Goal: Task Accomplishment & Management: Manage account settings

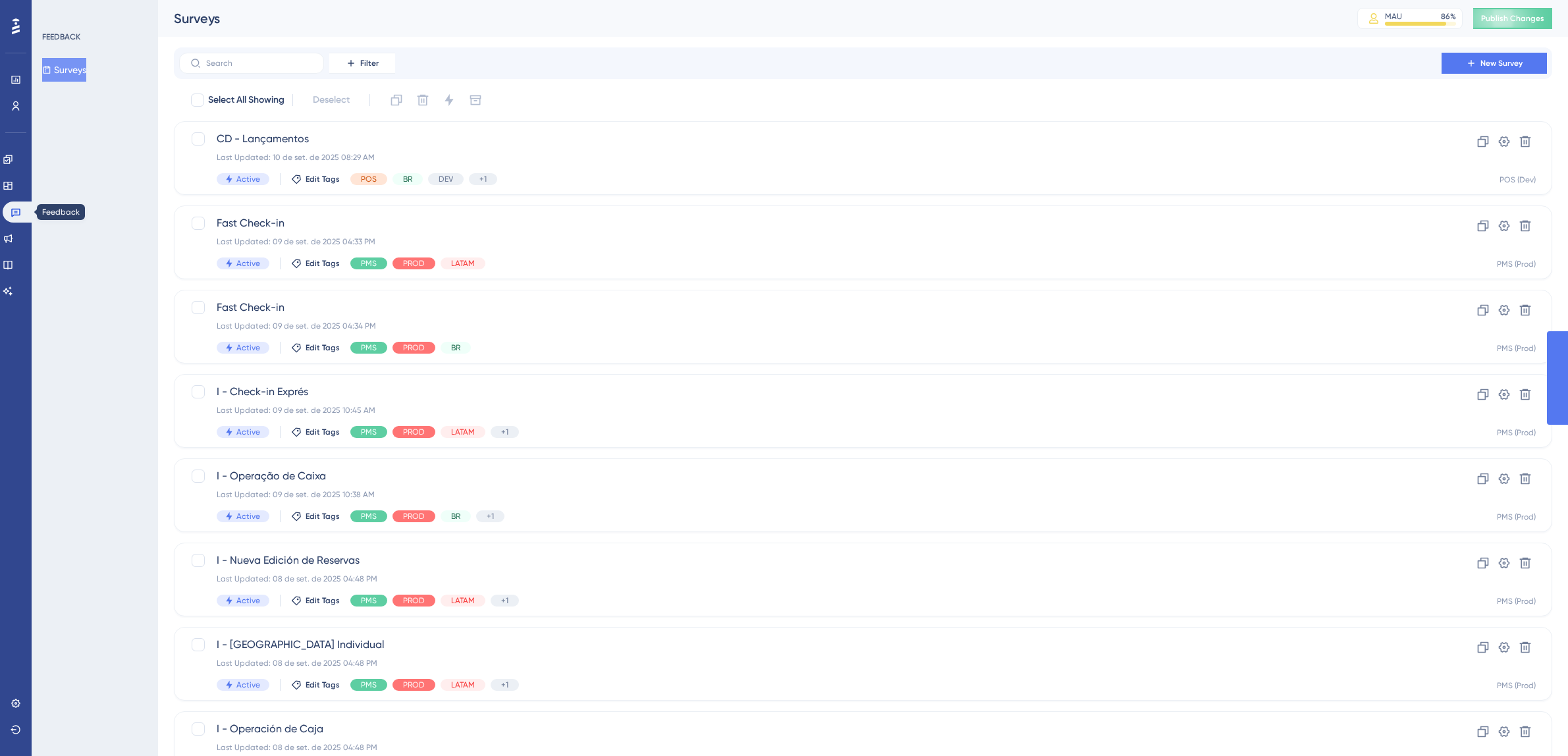
click at [21, 216] on link at bounding box center [19, 212] width 31 height 21
click at [683, 238] on div "Last Updated: 09 de set. de 2025 04:33 PM" at bounding box center [810, 242] width 1188 height 10
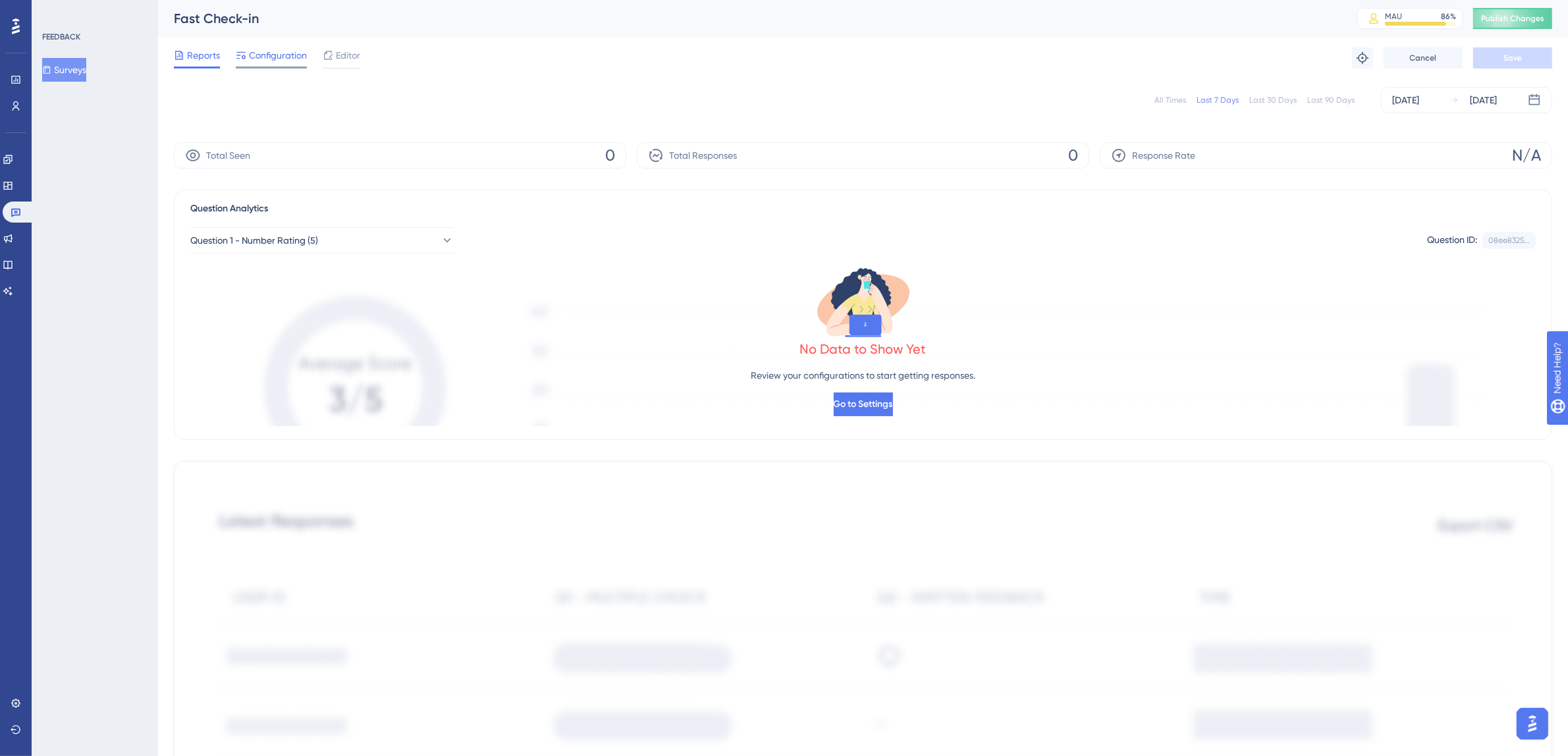
click at [293, 59] on span "Configuration" at bounding box center [278, 55] width 58 height 16
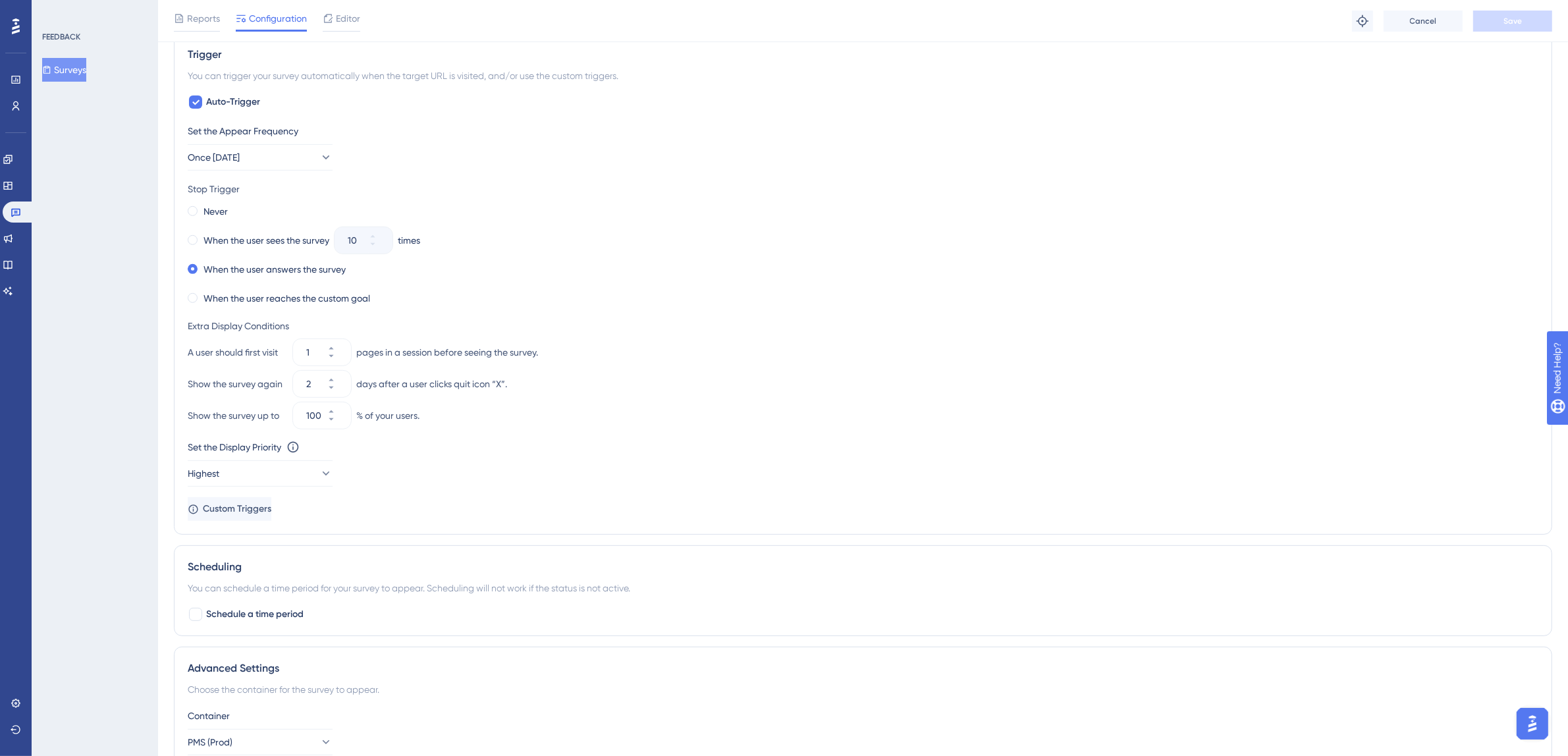
scroll to position [695, 0]
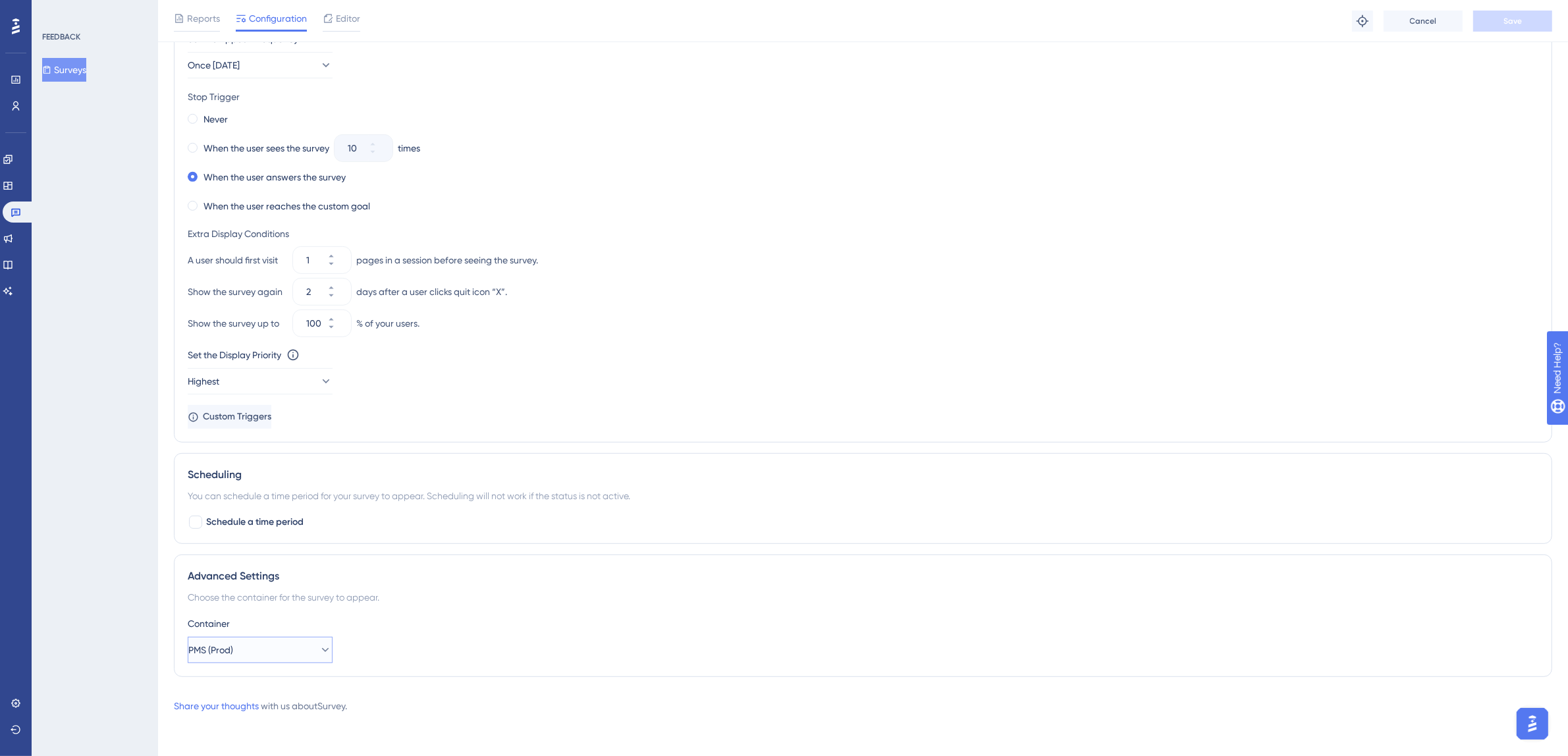
click at [282, 653] on button "PMS (Prod)" at bounding box center [260, 650] width 145 height 26
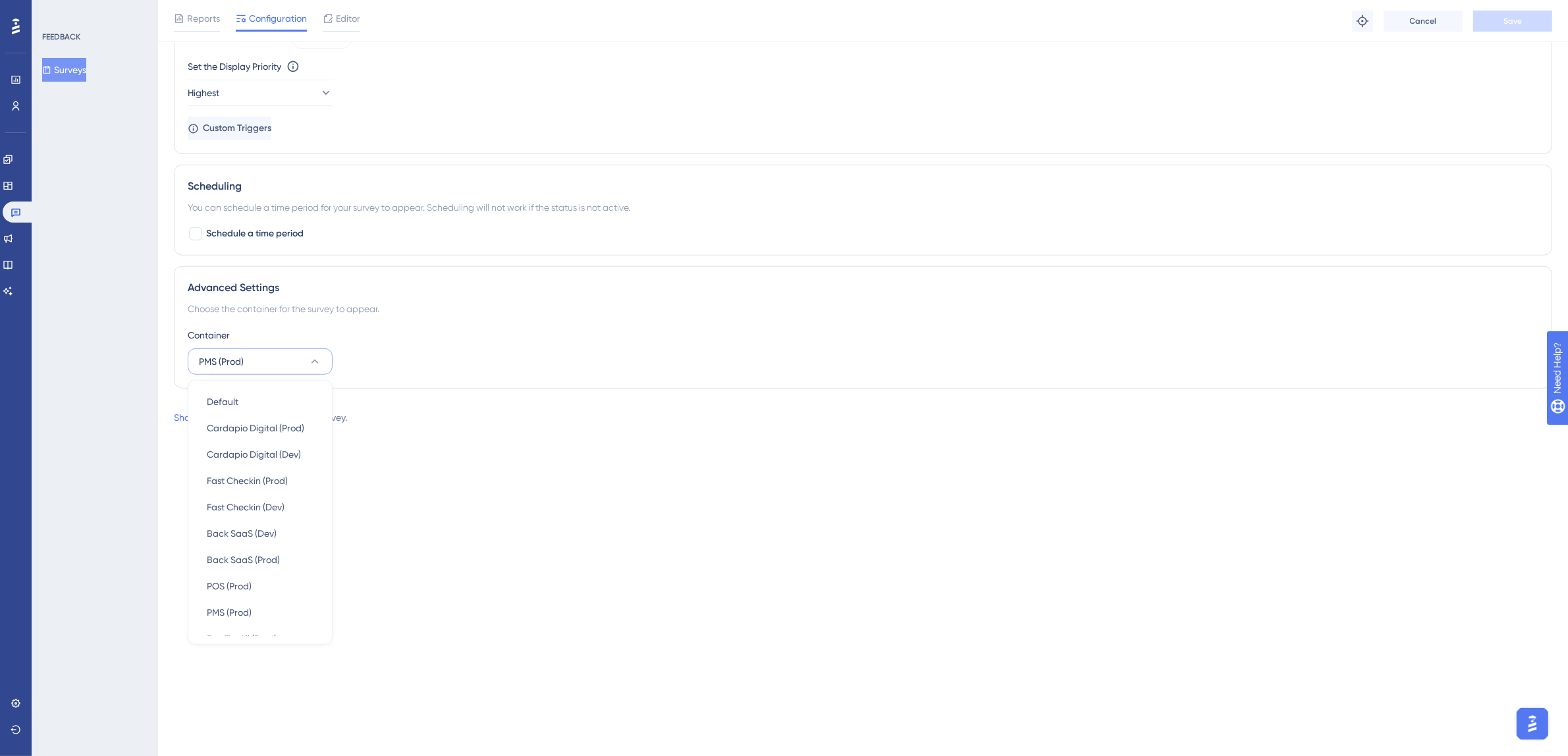
scroll to position [1002, 0]
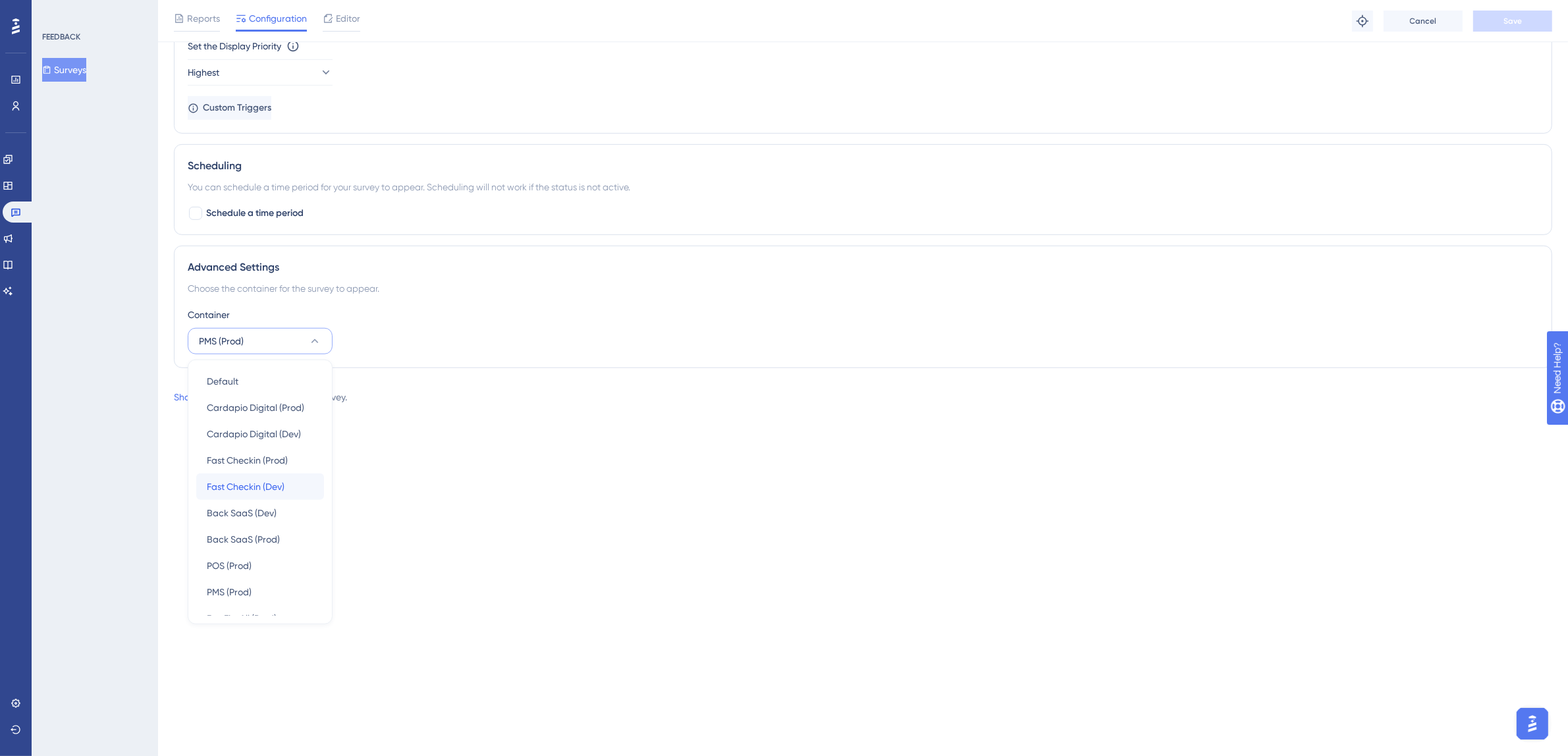
click at [272, 487] on span "Fast Checkin (Dev)" at bounding box center [245, 487] width 78 height 16
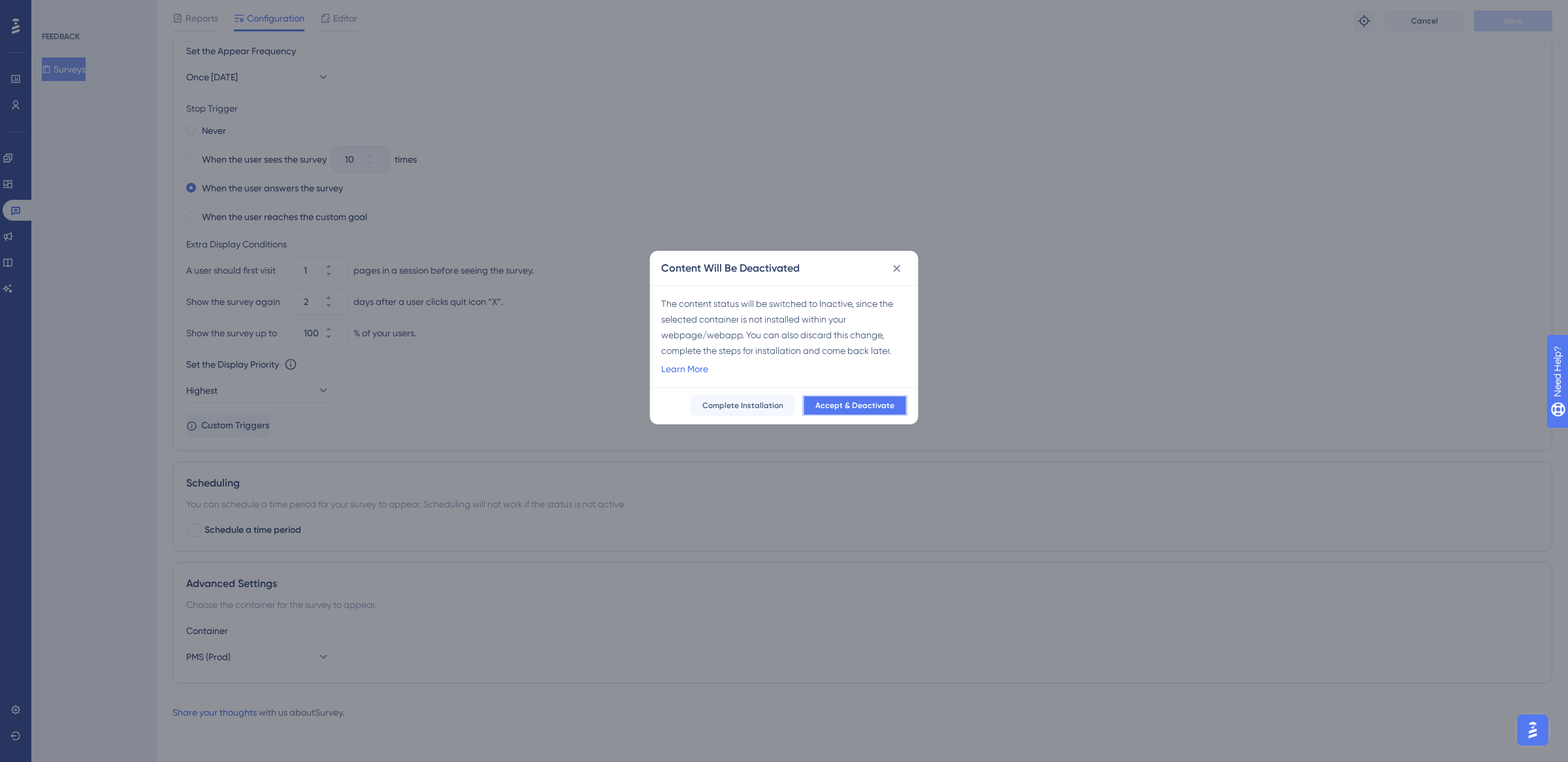
click at [881, 414] on button "Accept & Deactivate" at bounding box center [855, 405] width 104 height 21
checkbox input "false"
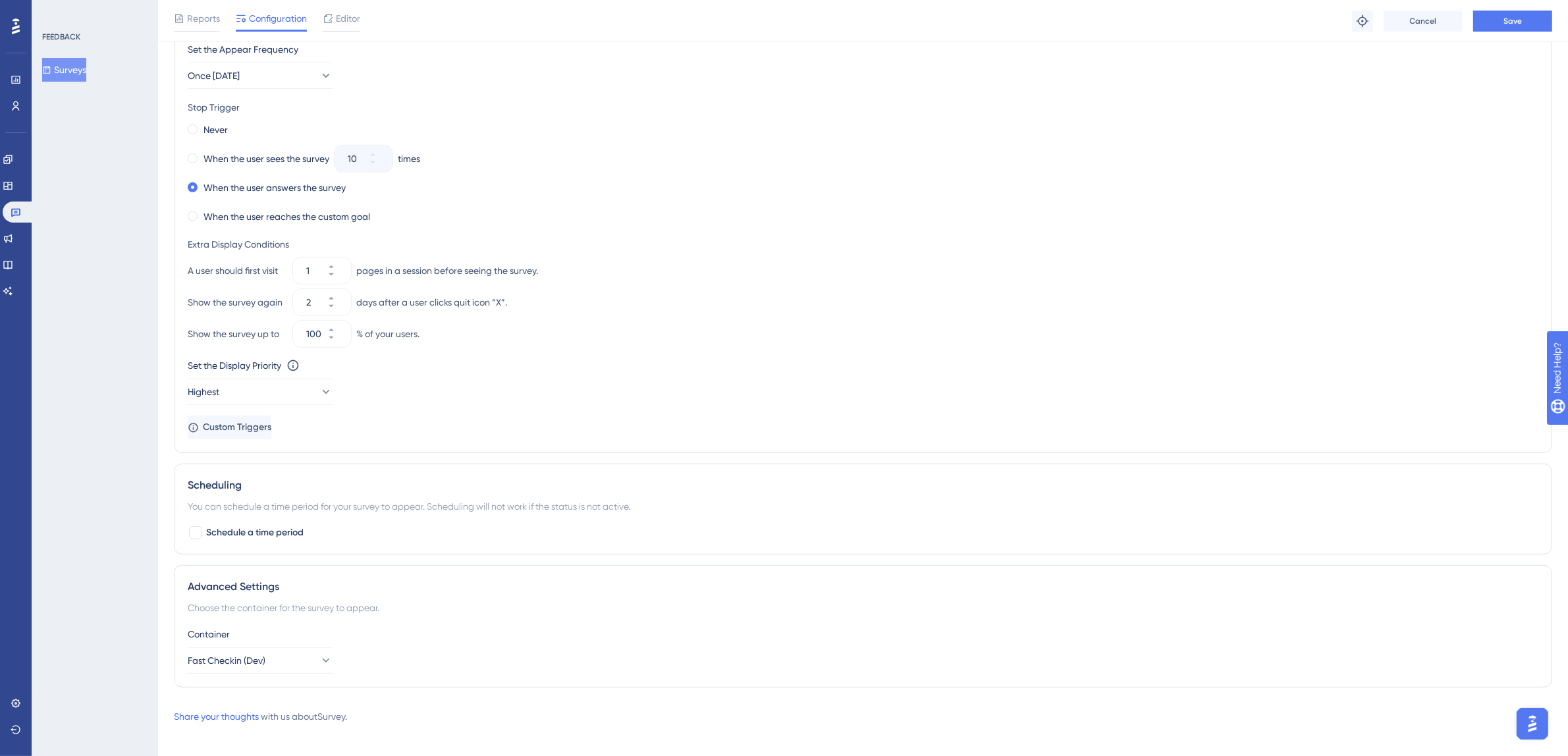
scroll to position [0, 0]
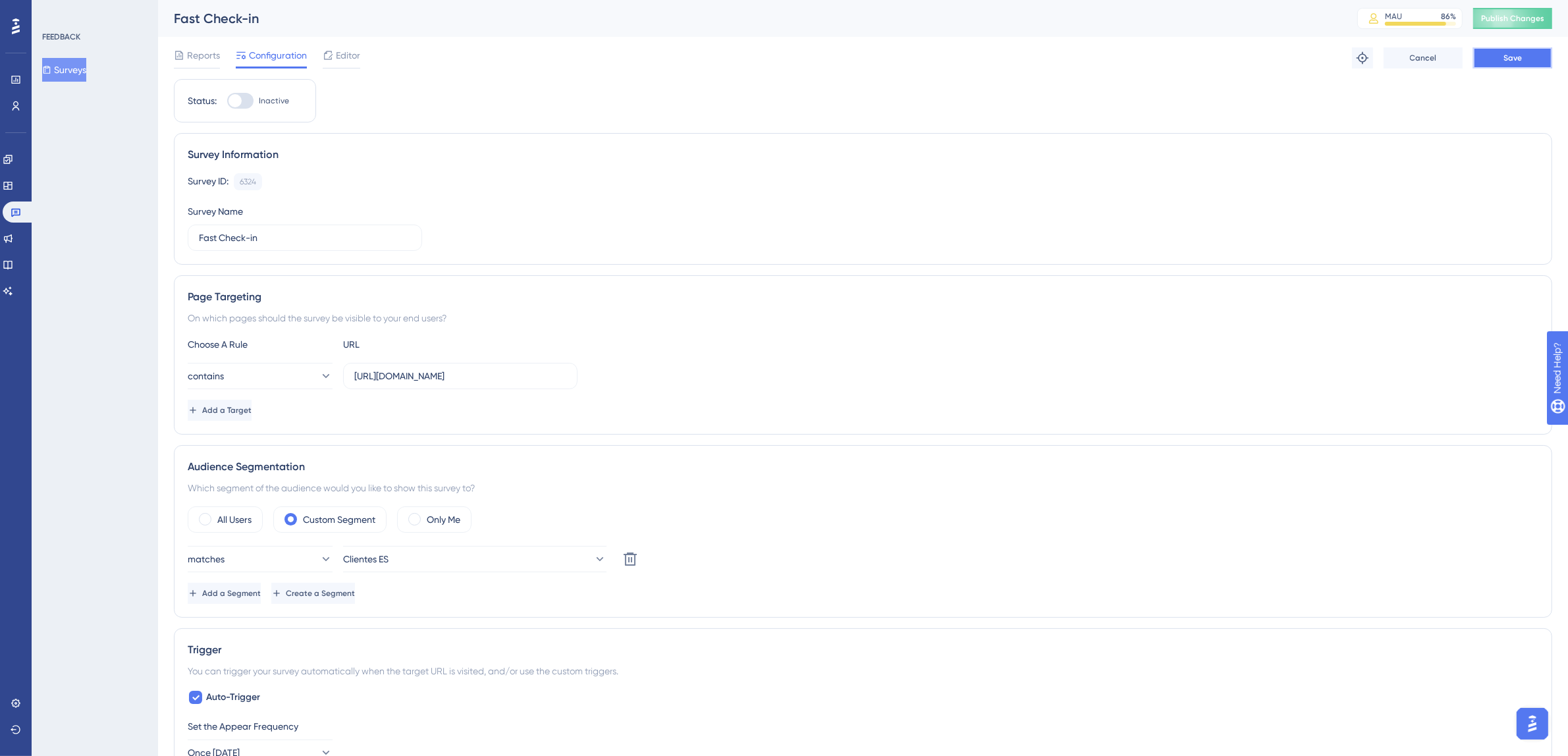
click at [1496, 58] on button "Save" at bounding box center [1513, 58] width 79 height 21
click at [1517, 22] on span "Publish Changes" at bounding box center [1512, 19] width 63 height 10
click at [415, 24] on button at bounding box center [407, 25] width 20 height 21
click at [25, 206] on link at bounding box center [19, 212] width 31 height 21
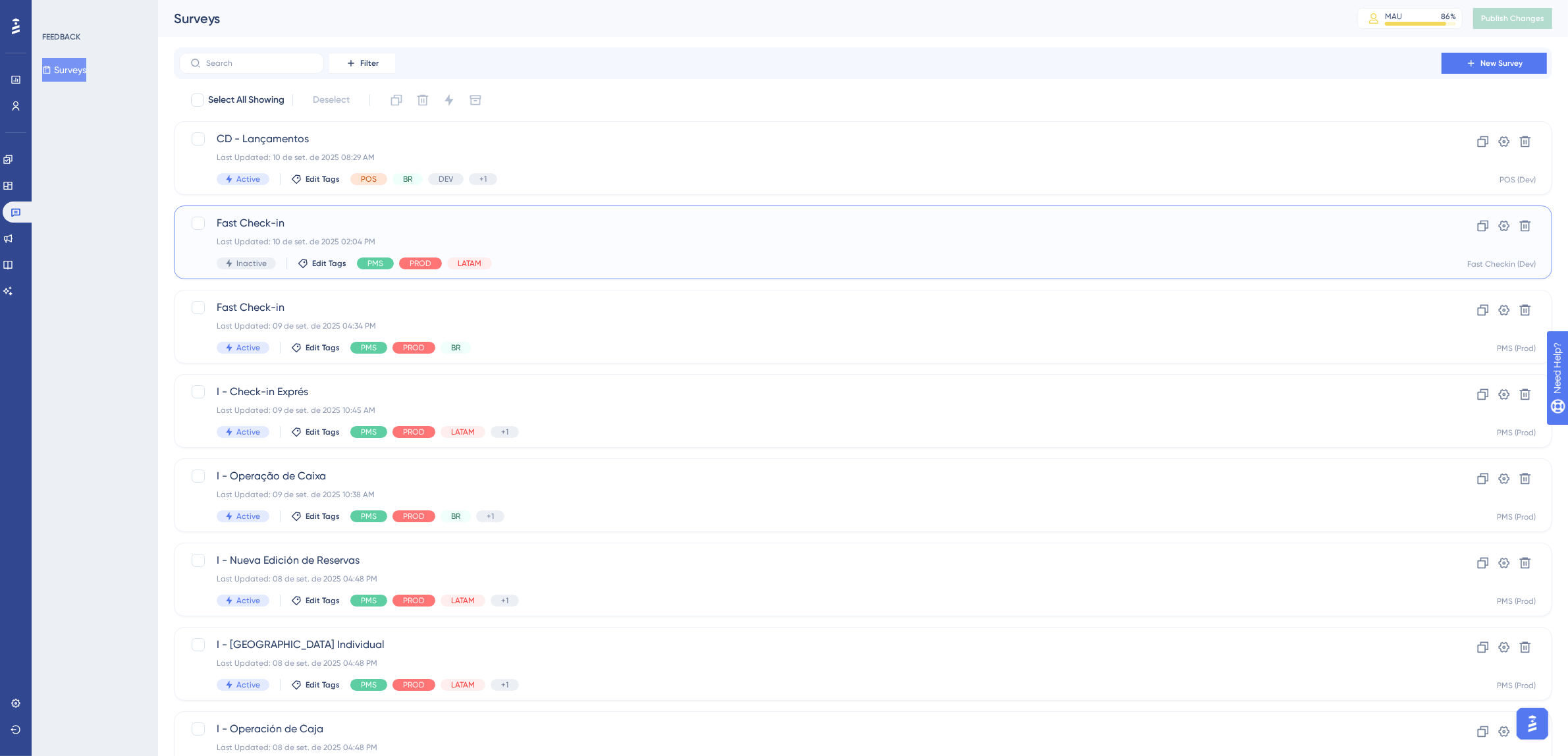
click at [671, 249] on div "Fast Check-in Last Updated: 10 de set. de 2025 02:04 PM Inactive Edit Tags PMS …" at bounding box center [810, 243] width 1188 height 54
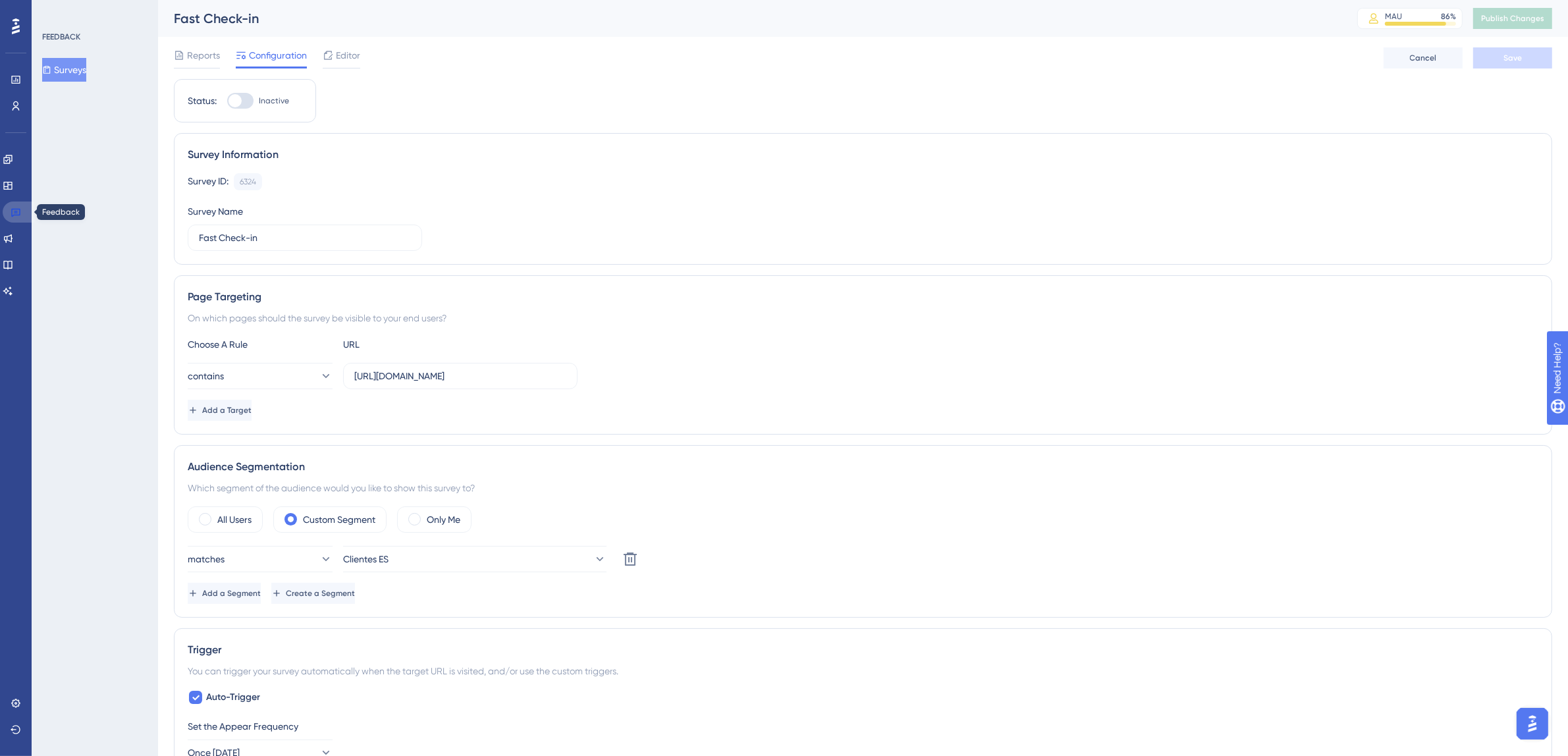
click at [21, 210] on link at bounding box center [19, 212] width 31 height 21
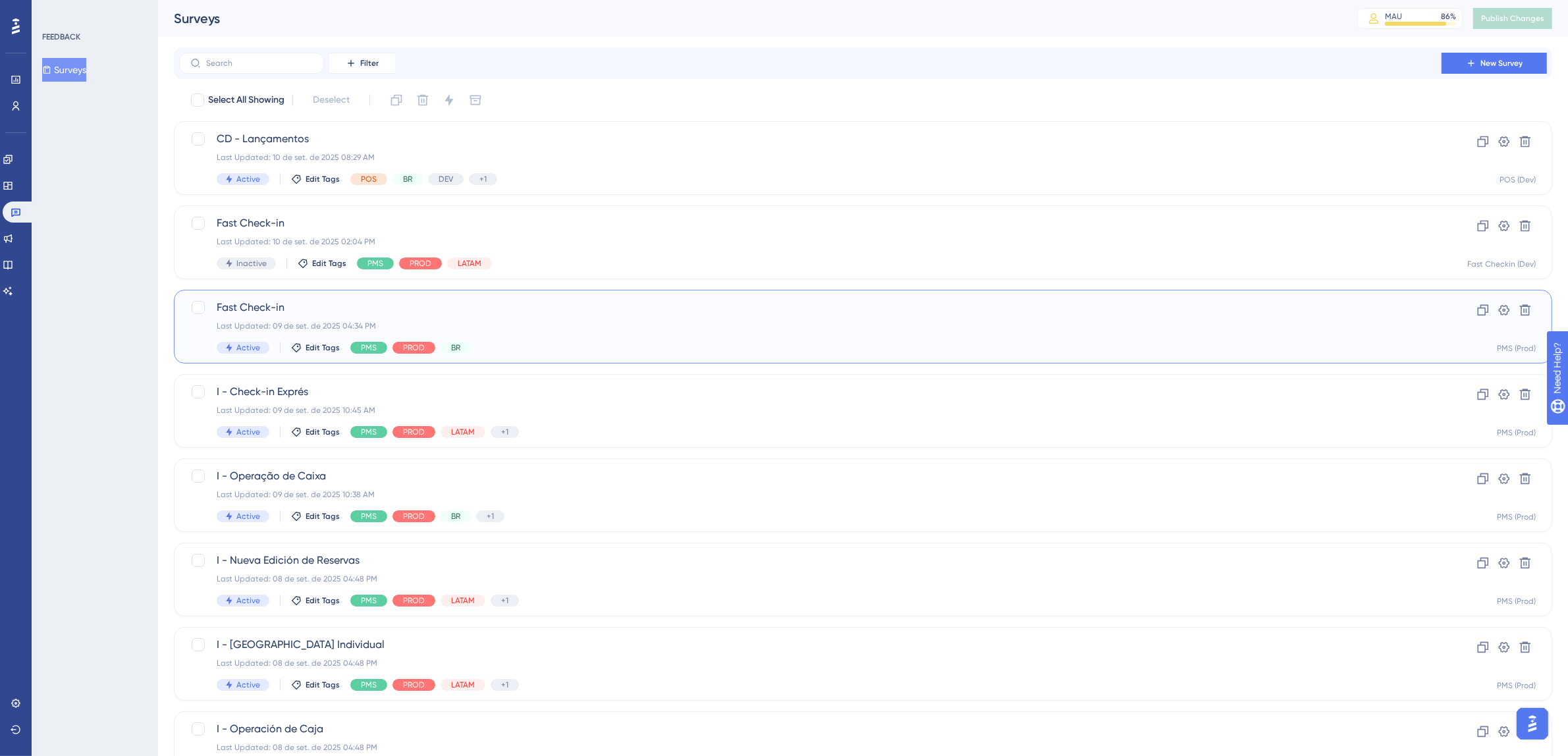
click at [706, 346] on div "Active Edit Tags PMS PROD BR" at bounding box center [810, 348] width 1188 height 12
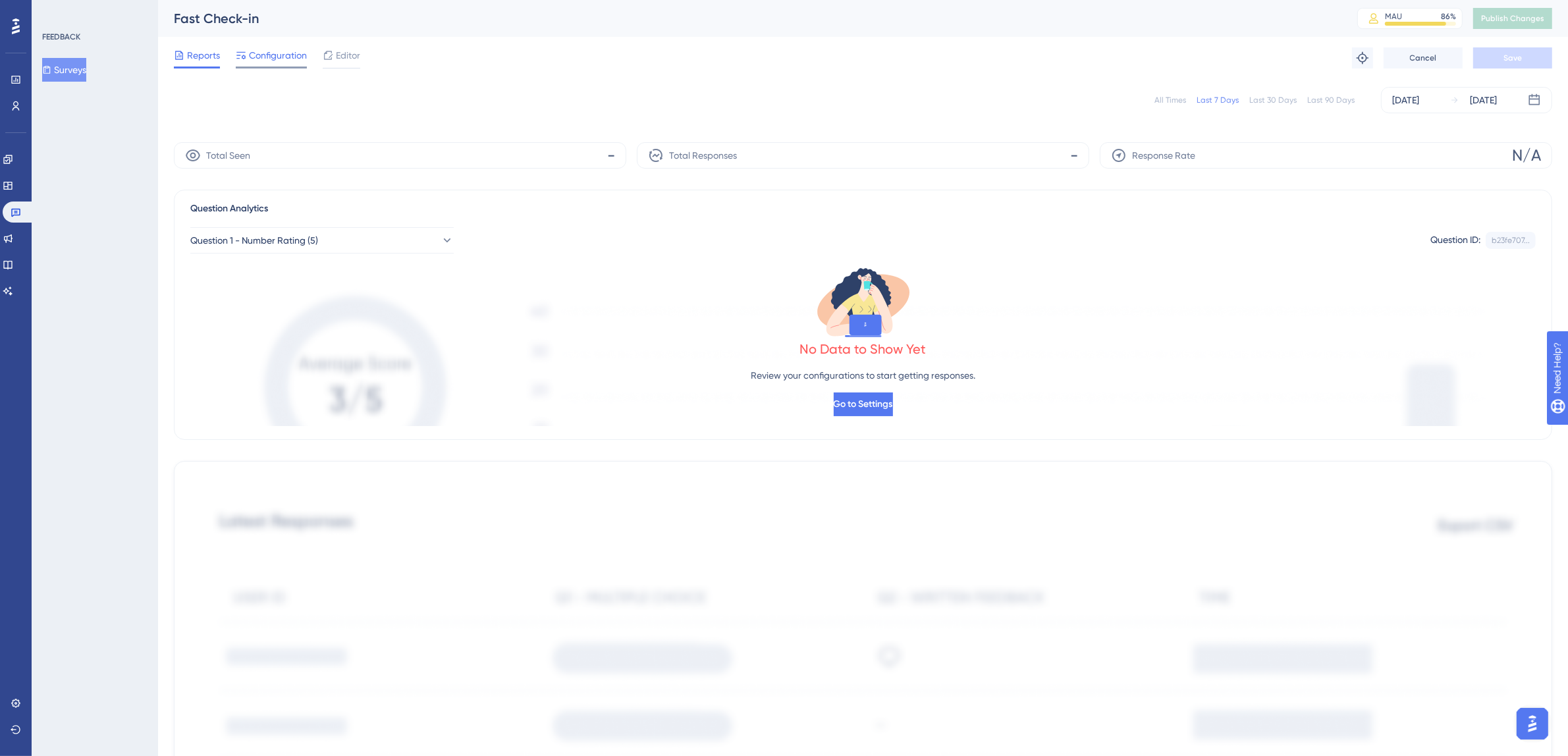
click at [275, 62] on span "Configuration" at bounding box center [278, 55] width 58 height 16
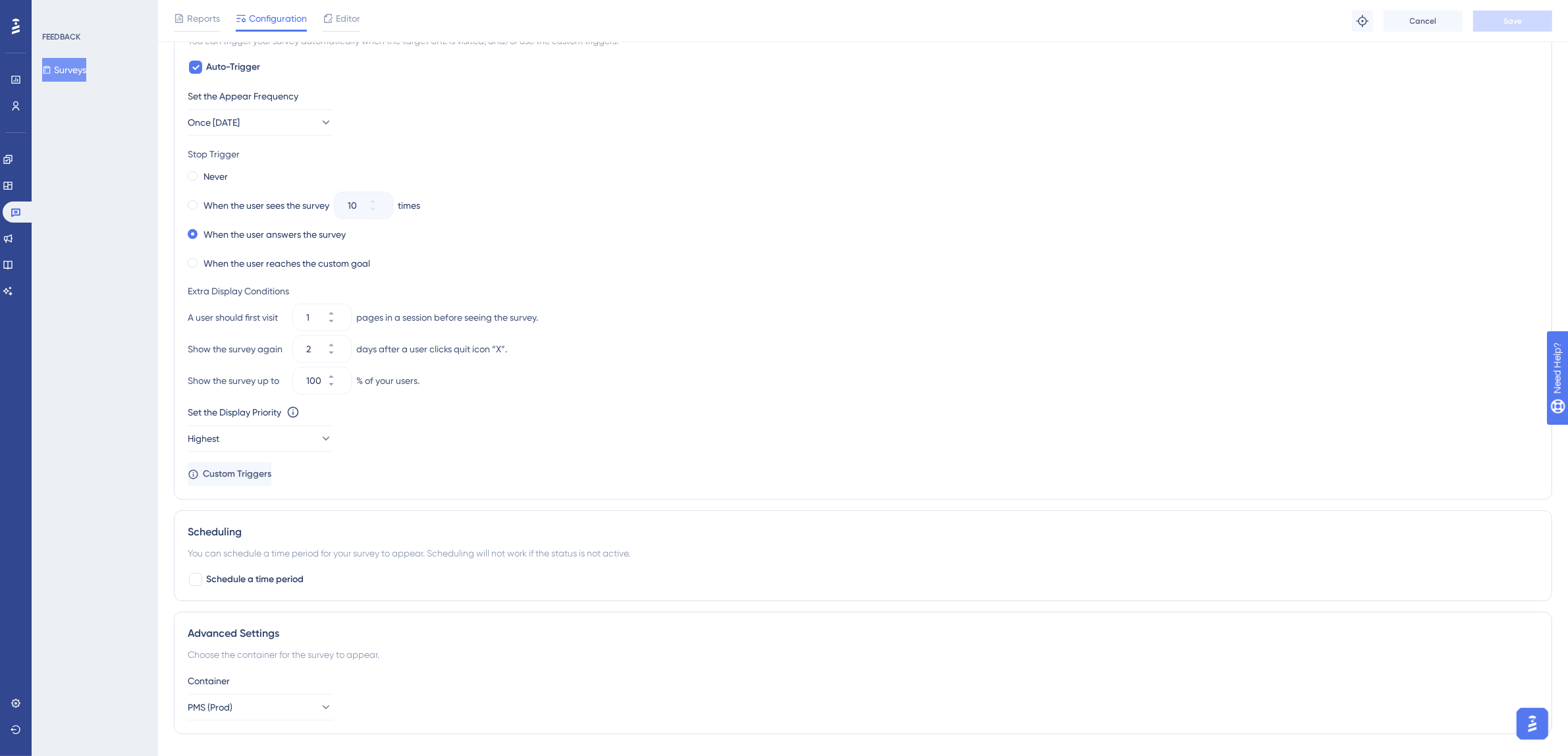
scroll to position [695, 0]
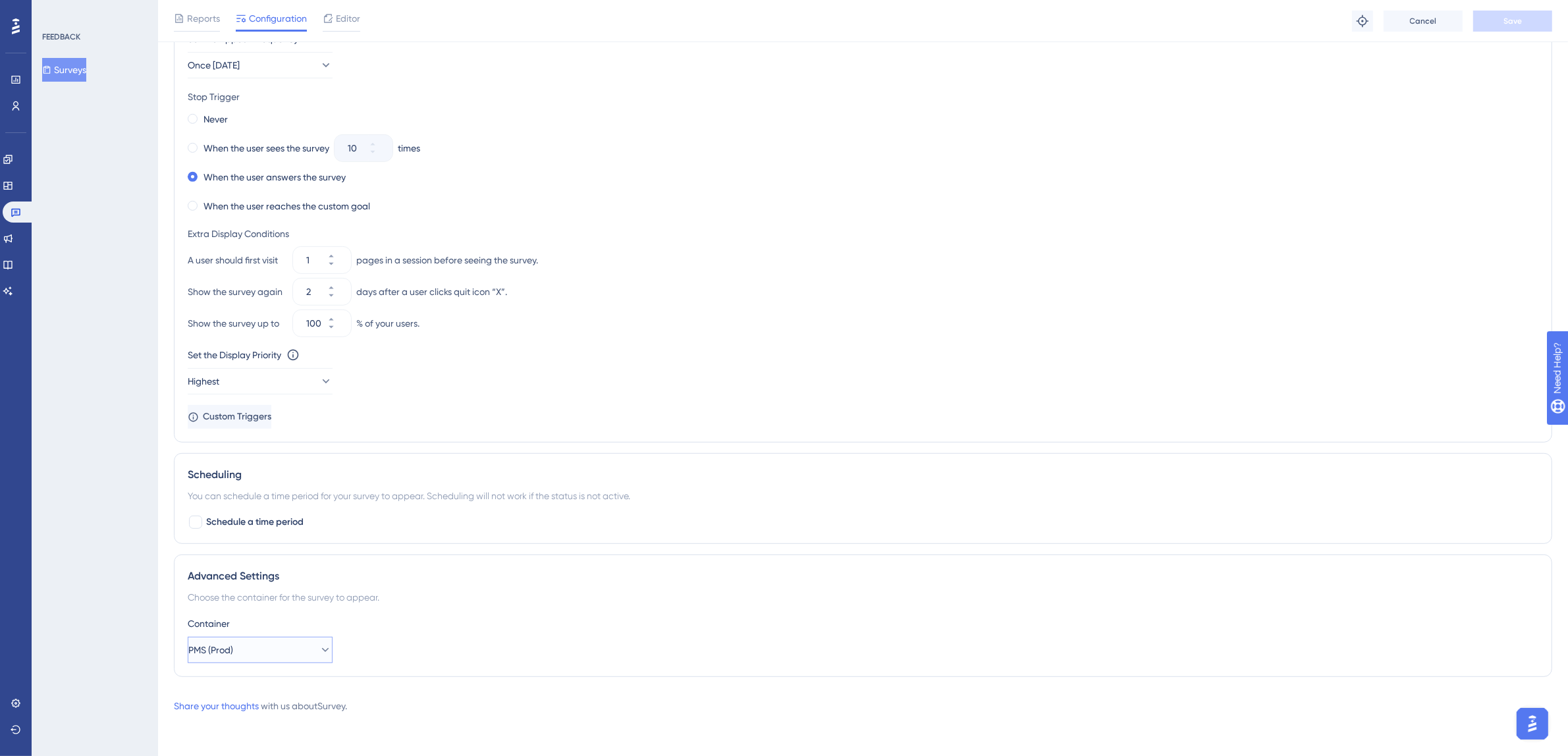
click at [250, 645] on button "PMS (Prod)" at bounding box center [260, 650] width 145 height 26
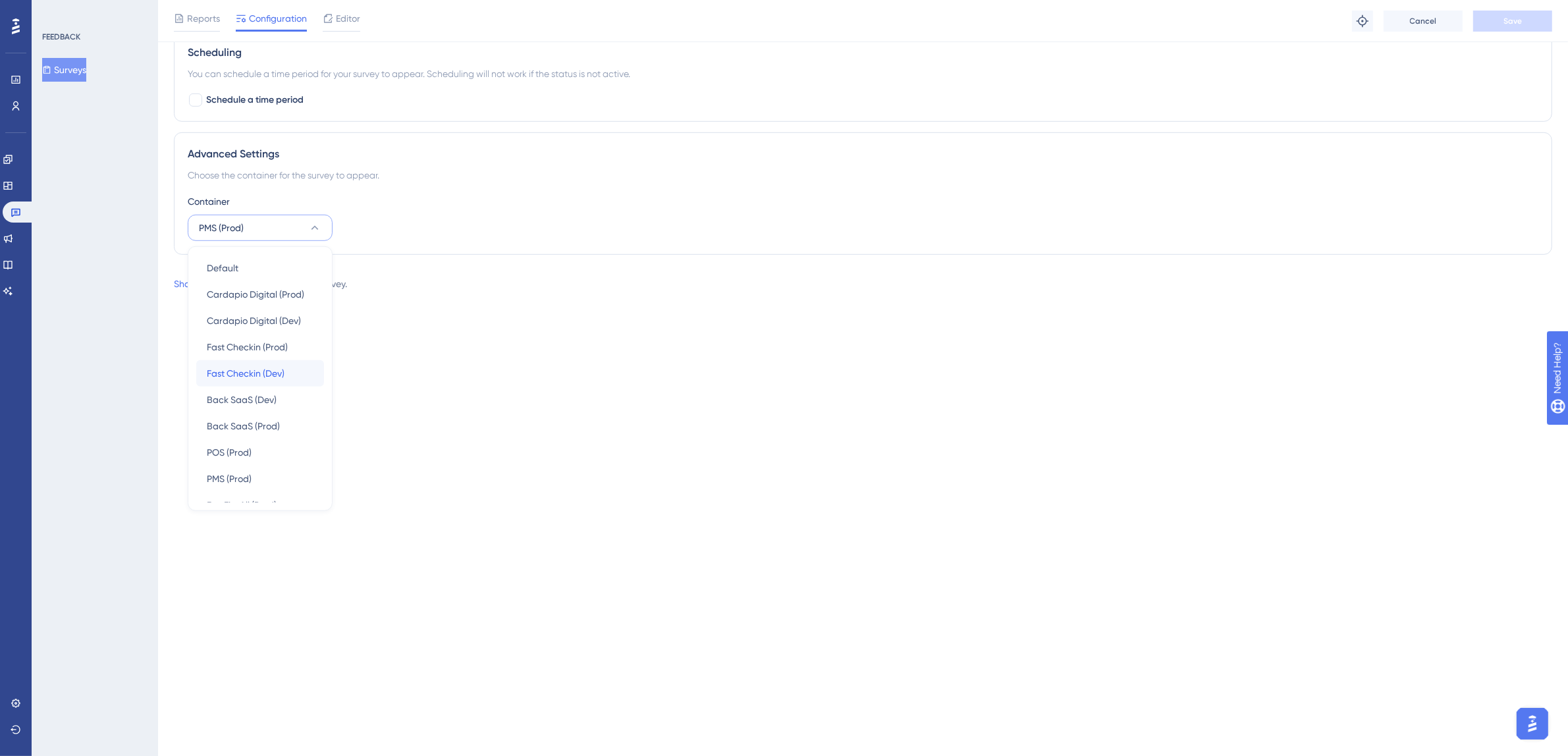
click at [284, 379] on span "Fast Checkin (Dev)" at bounding box center [245, 373] width 78 height 16
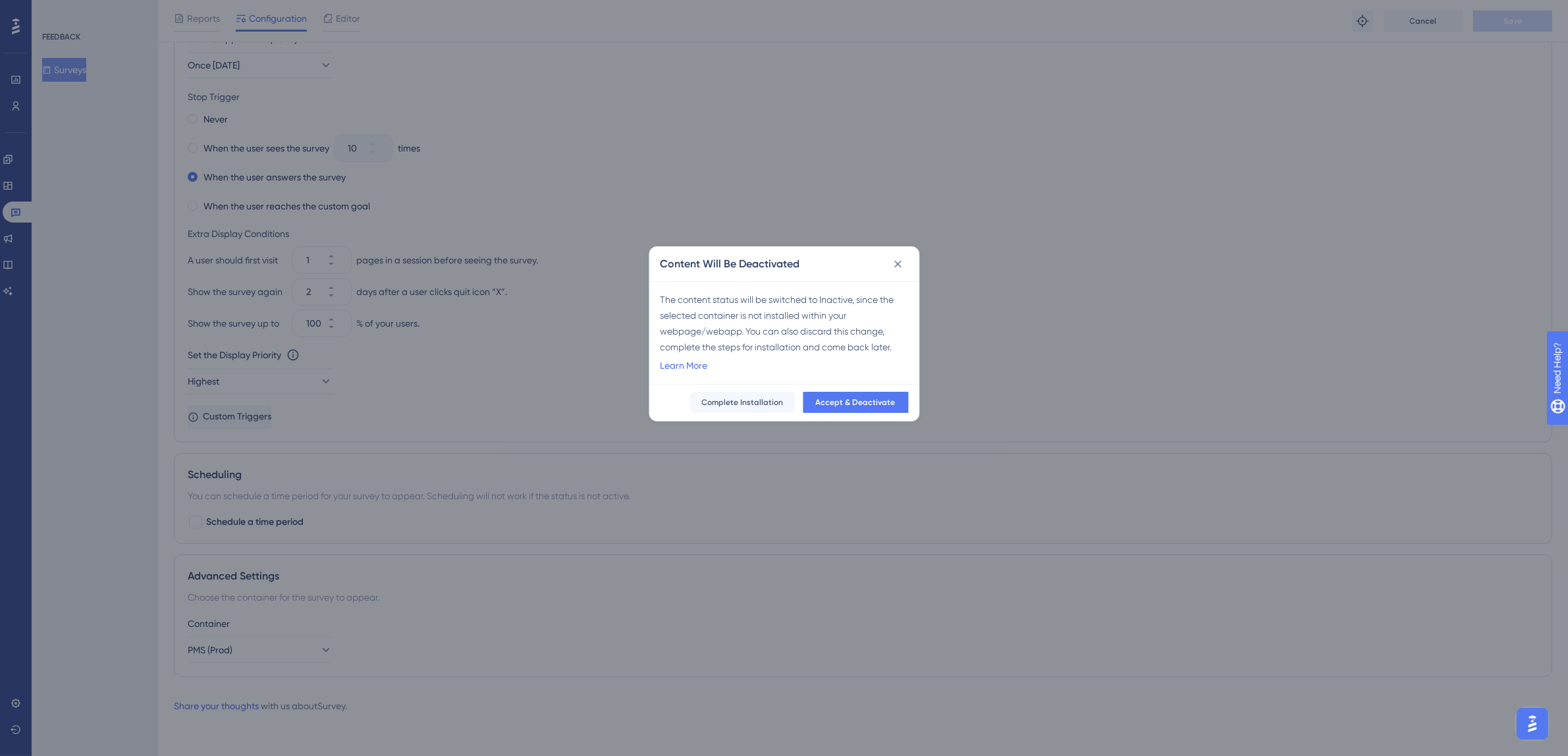
scroll to position [683, 0]
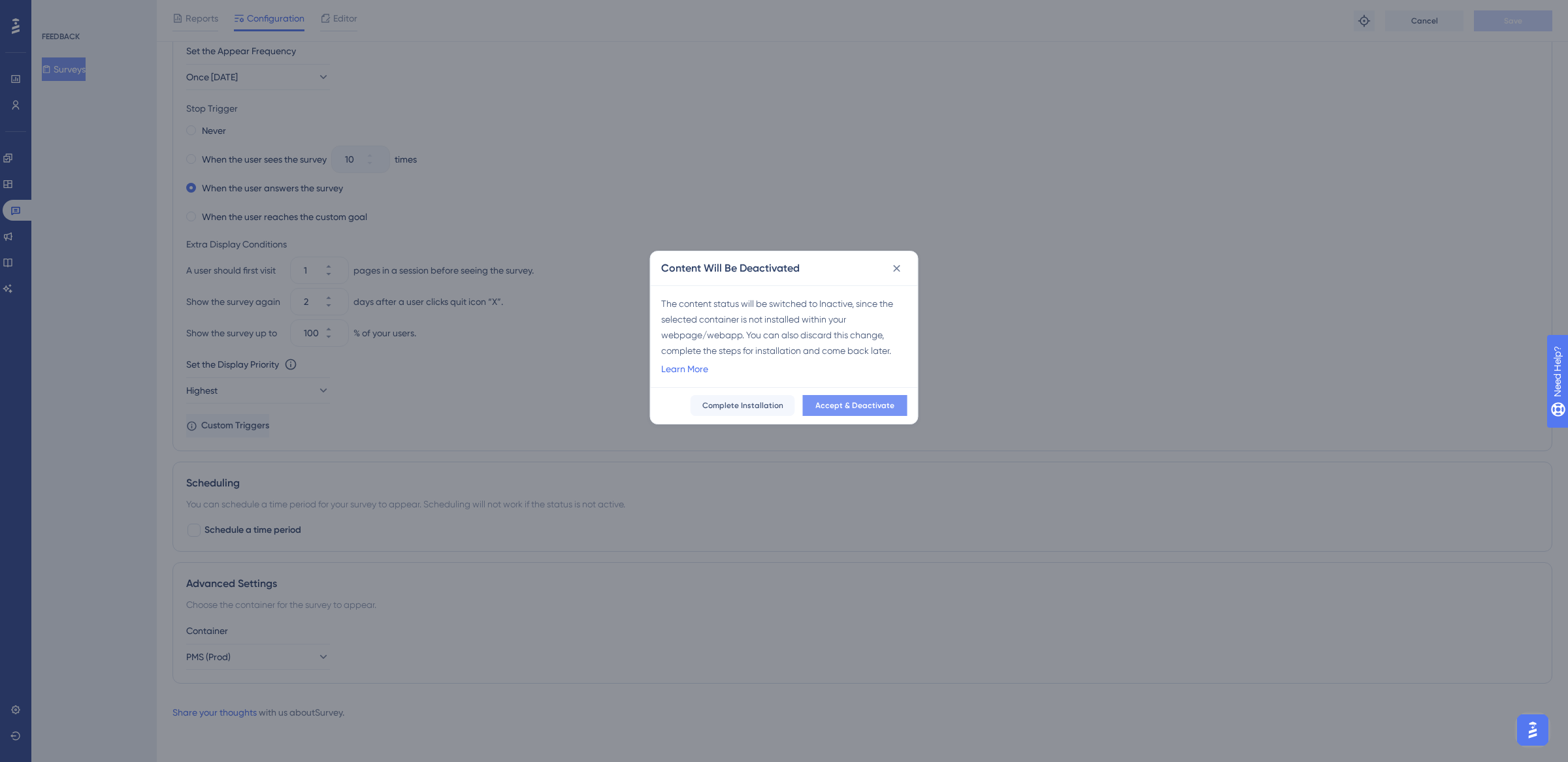
click at [865, 408] on span "Accept & Deactivate" at bounding box center [855, 405] width 79 height 10
checkbox input "false"
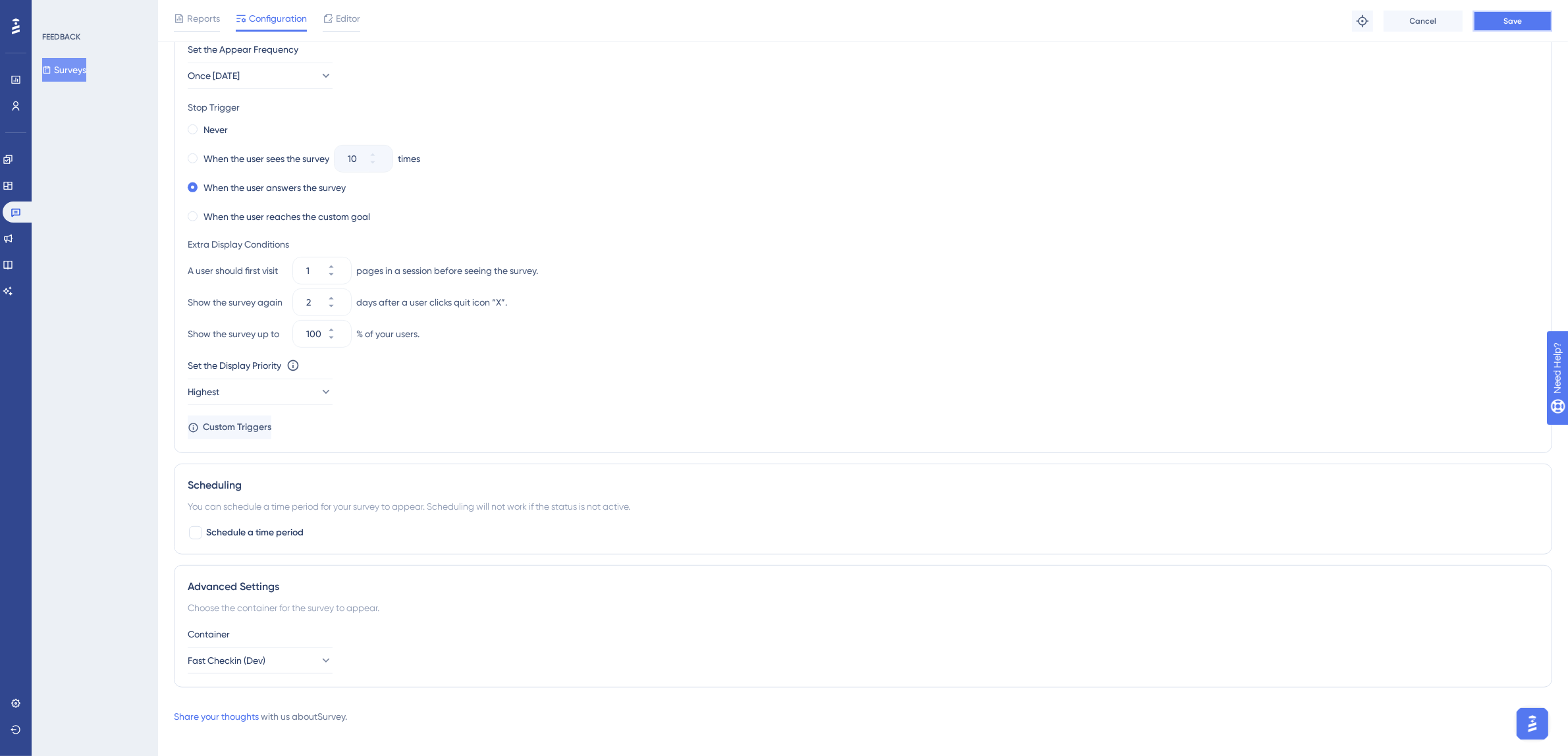
click at [1534, 29] on button "Save" at bounding box center [1513, 21] width 79 height 21
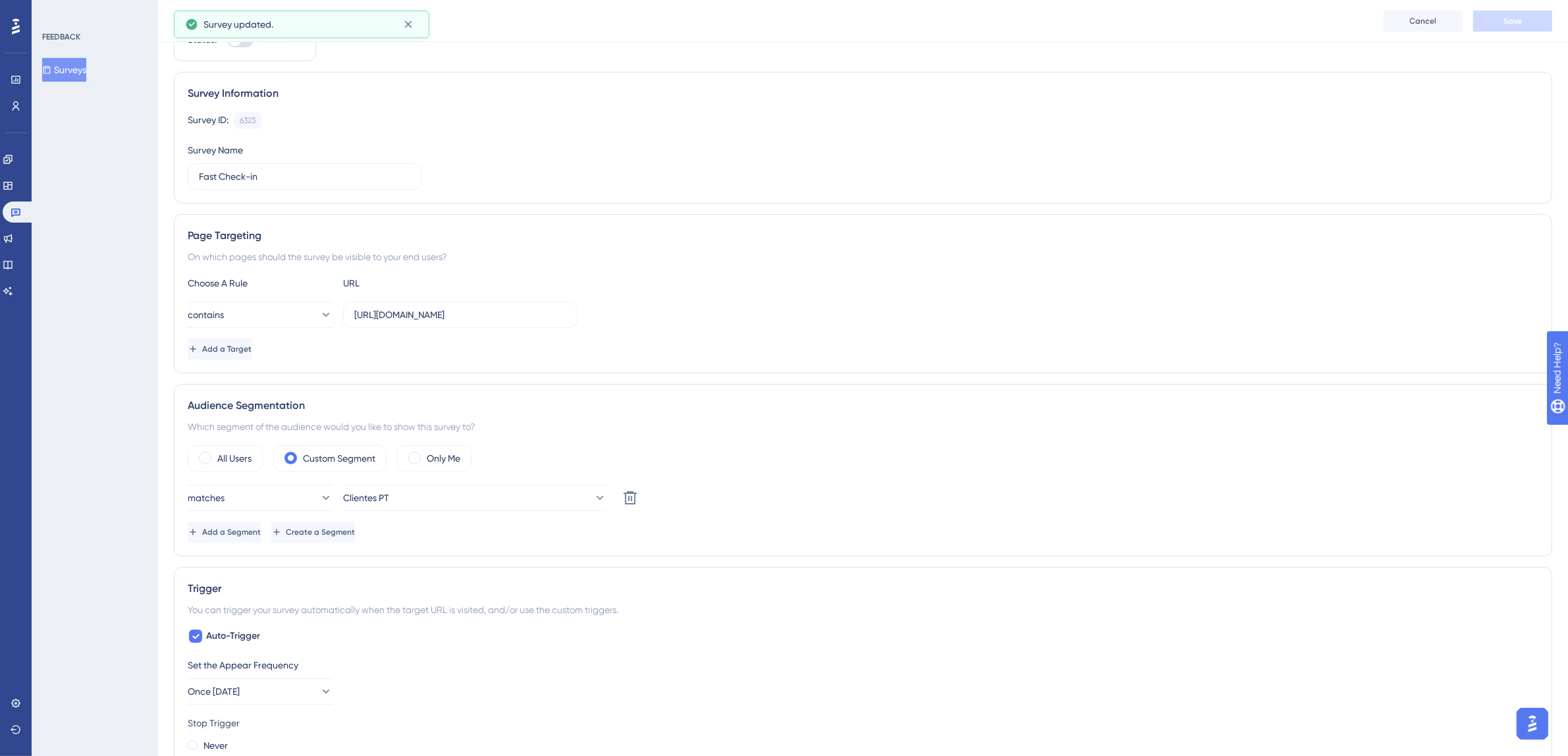
scroll to position [0, 0]
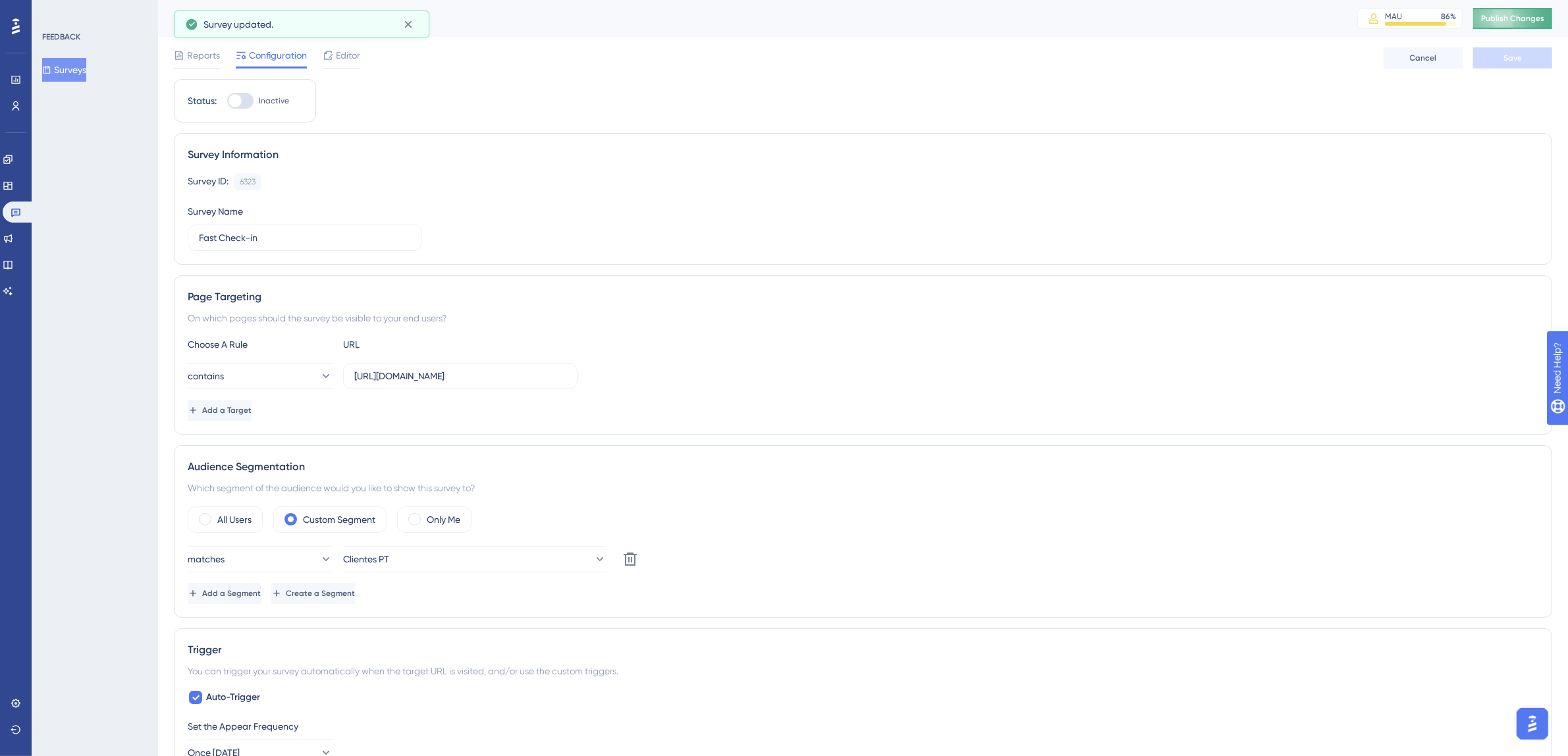
click at [1524, 19] on button "Publish Changes" at bounding box center [1513, 19] width 79 height 21
click at [408, 27] on icon at bounding box center [408, 25] width 13 height 13
click at [10, 214] on icon at bounding box center [16, 212] width 10 height 10
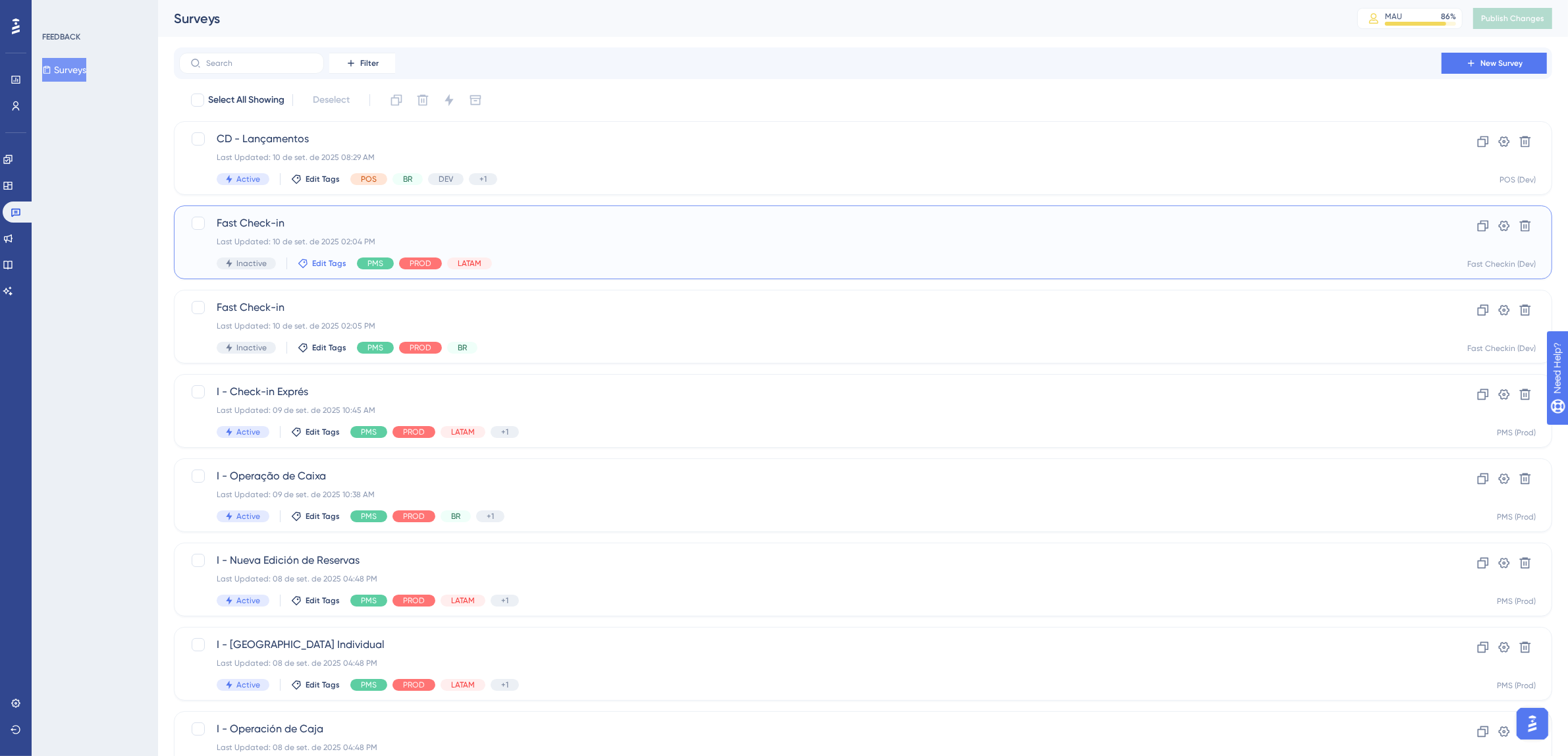
click at [316, 260] on span "Edit Tags" at bounding box center [329, 263] width 34 height 10
click at [314, 444] on div at bounding box center [313, 443] width 10 height 10
checkbox input "false"
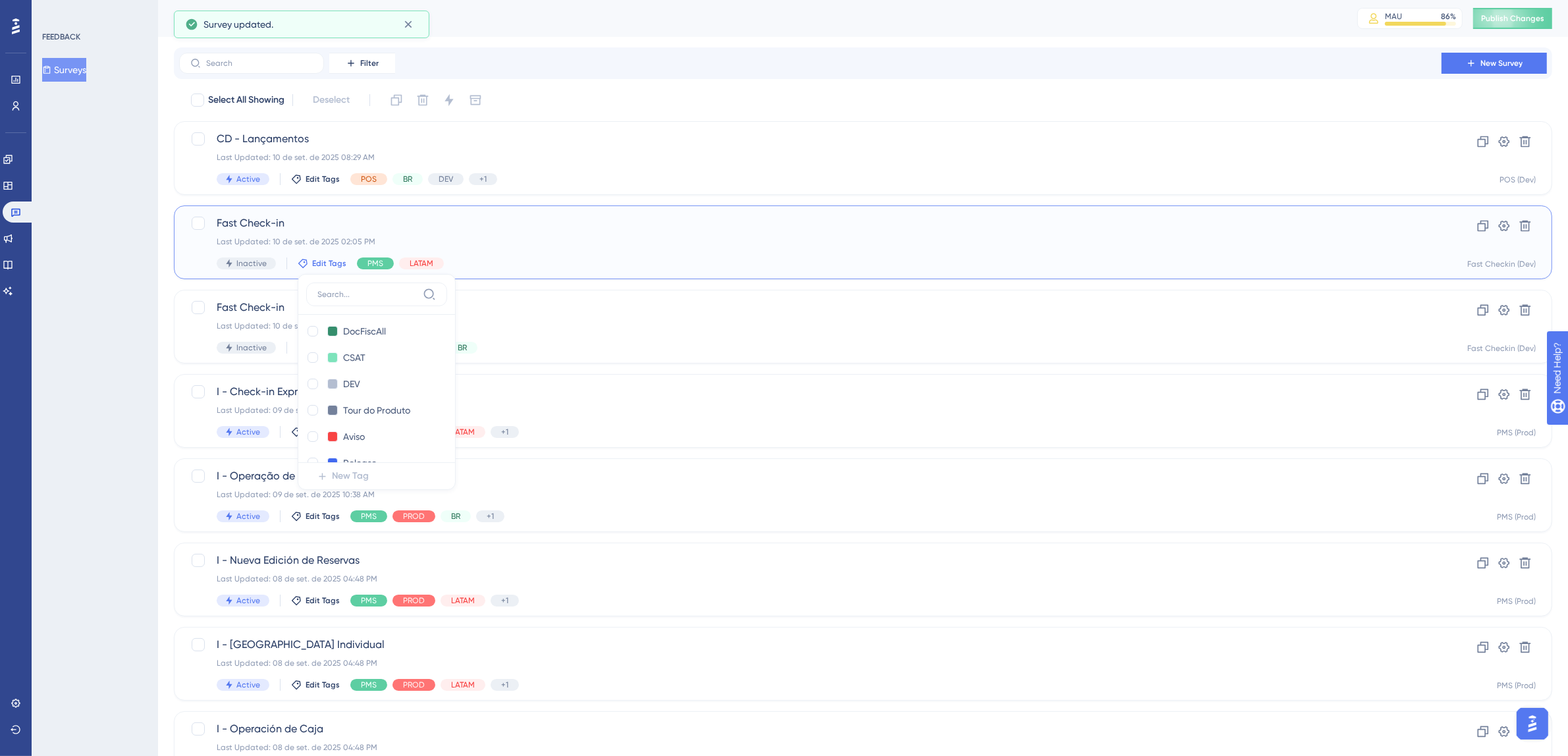
scroll to position [81, 0]
click at [313, 385] on div at bounding box center [313, 387] width 10 height 10
checkbox input "true"
click at [413, 26] on icon at bounding box center [408, 25] width 13 height 13
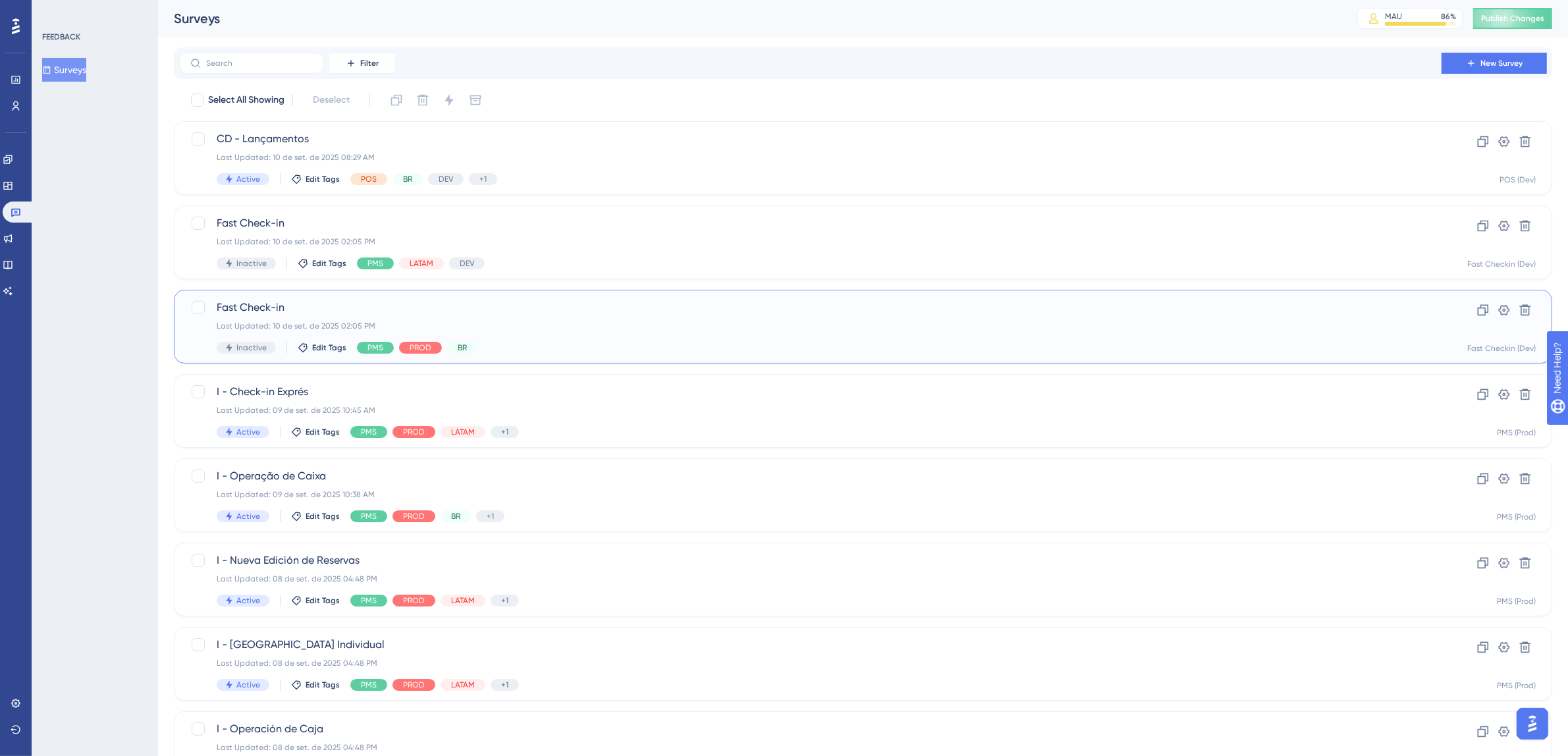
click at [321, 356] on div "Fast Check-in Last Updated: 10 de set. de 2025 02:05 PM Inactive Edit Tags PMS …" at bounding box center [863, 326] width 1379 height 74
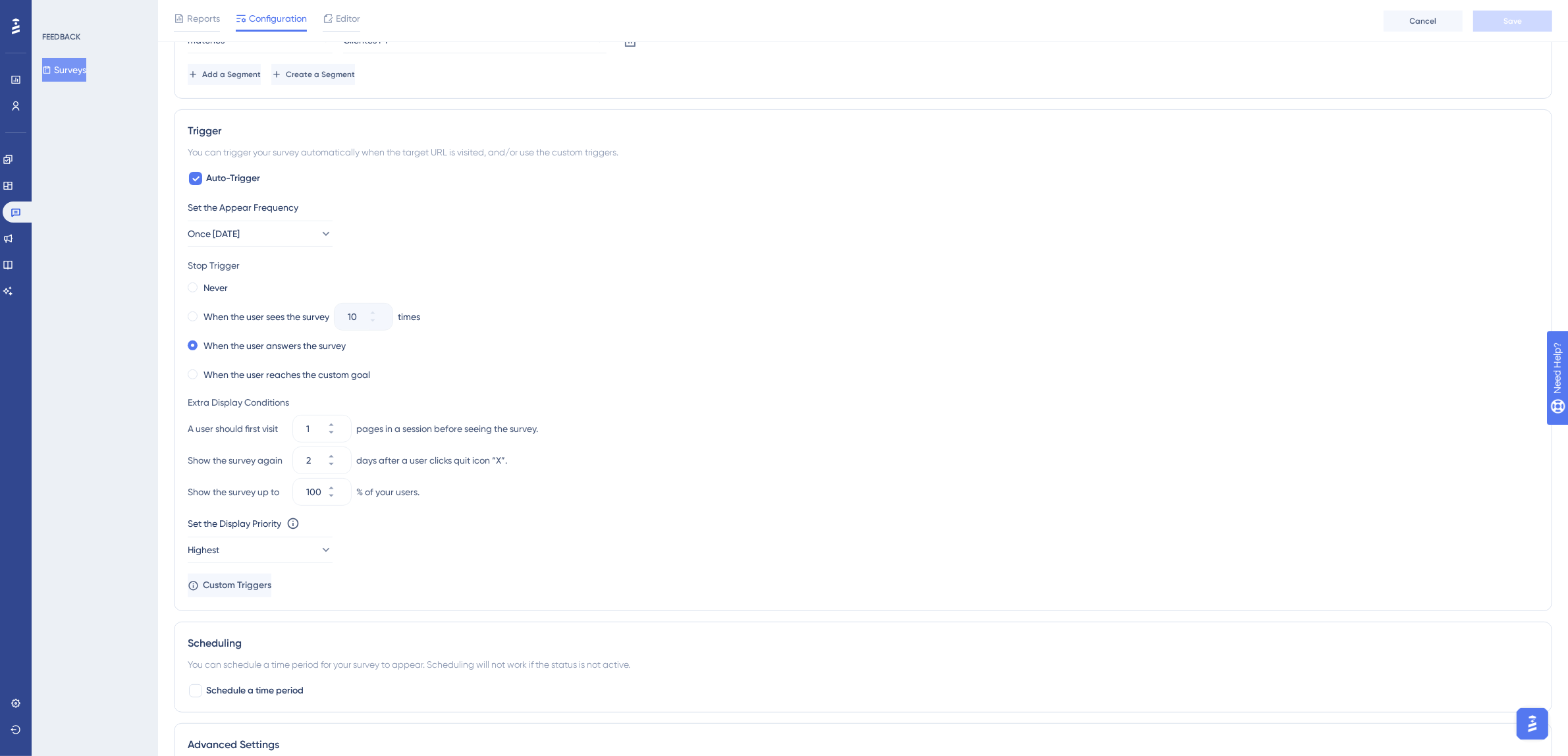
scroll to position [695, 0]
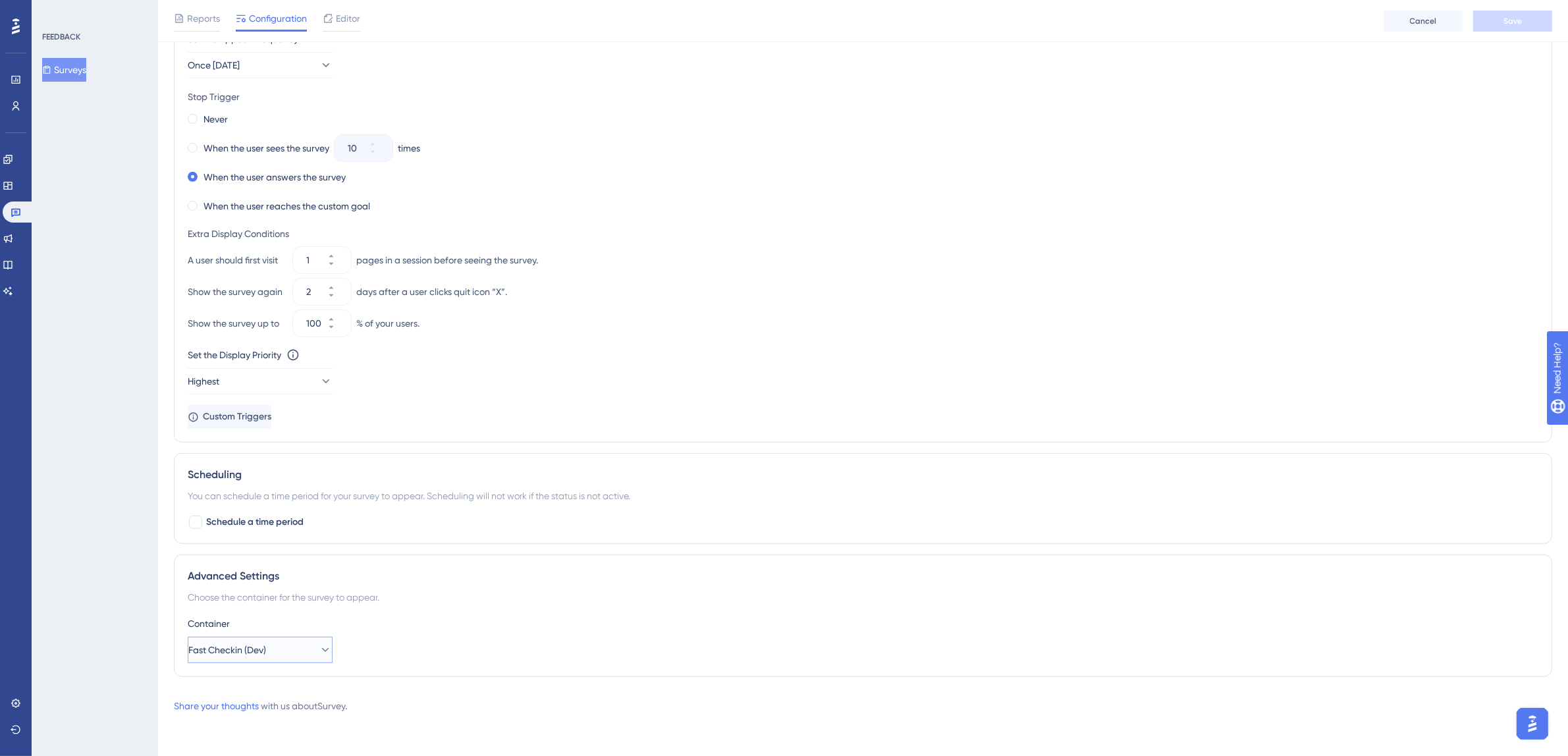
click at [292, 650] on button "Fast Checkin (Dev)" at bounding box center [260, 650] width 145 height 26
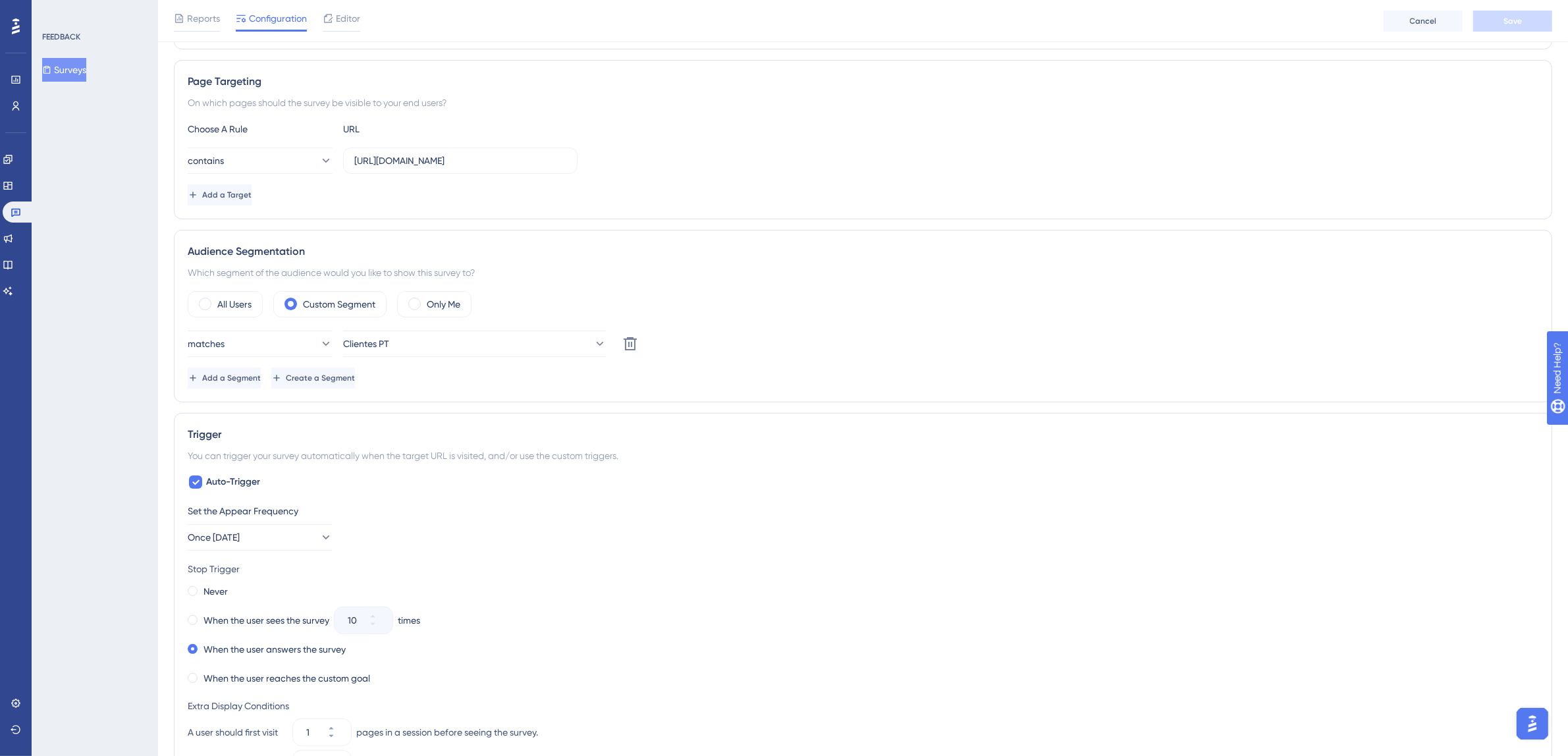
scroll to position [19, 0]
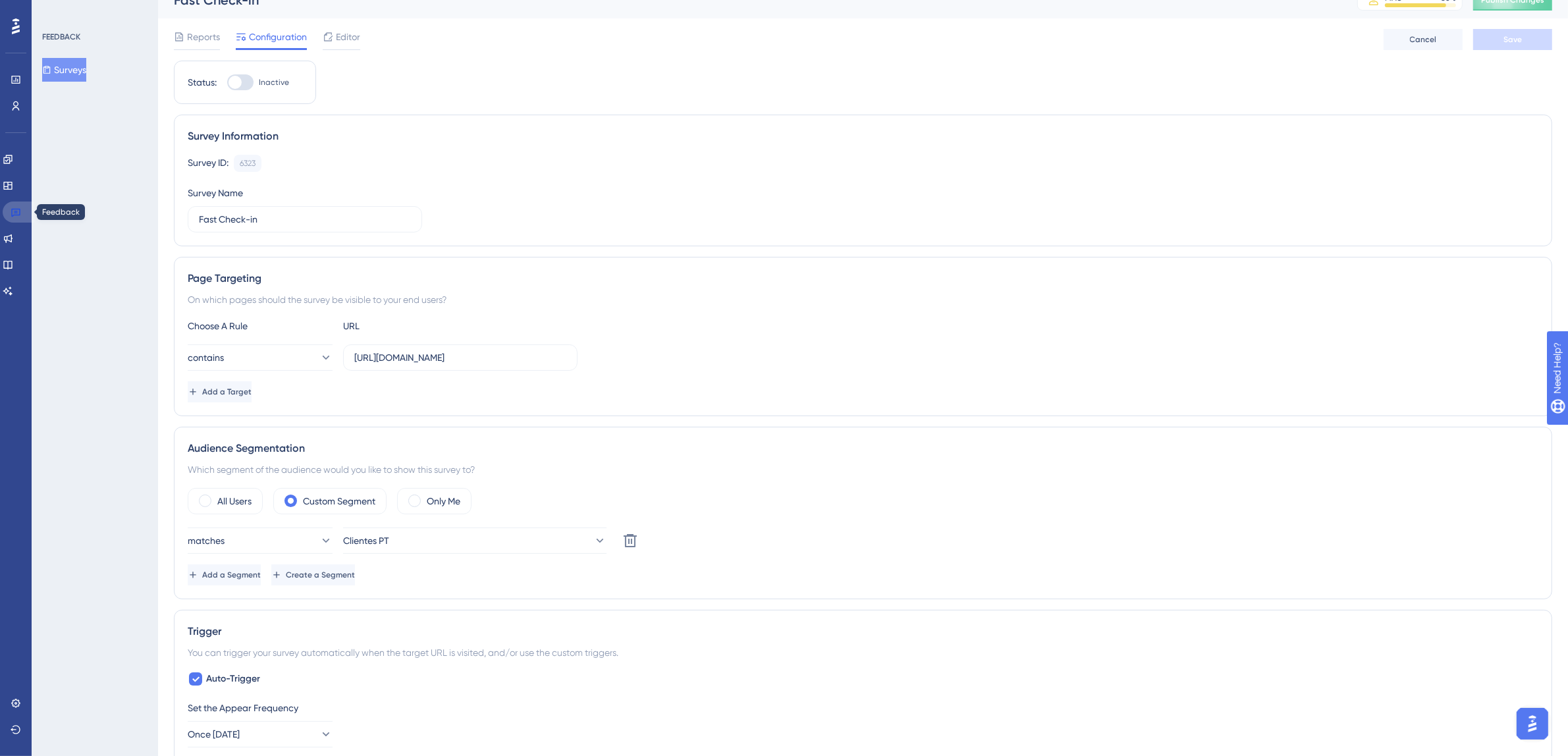
click at [24, 207] on link at bounding box center [19, 212] width 31 height 21
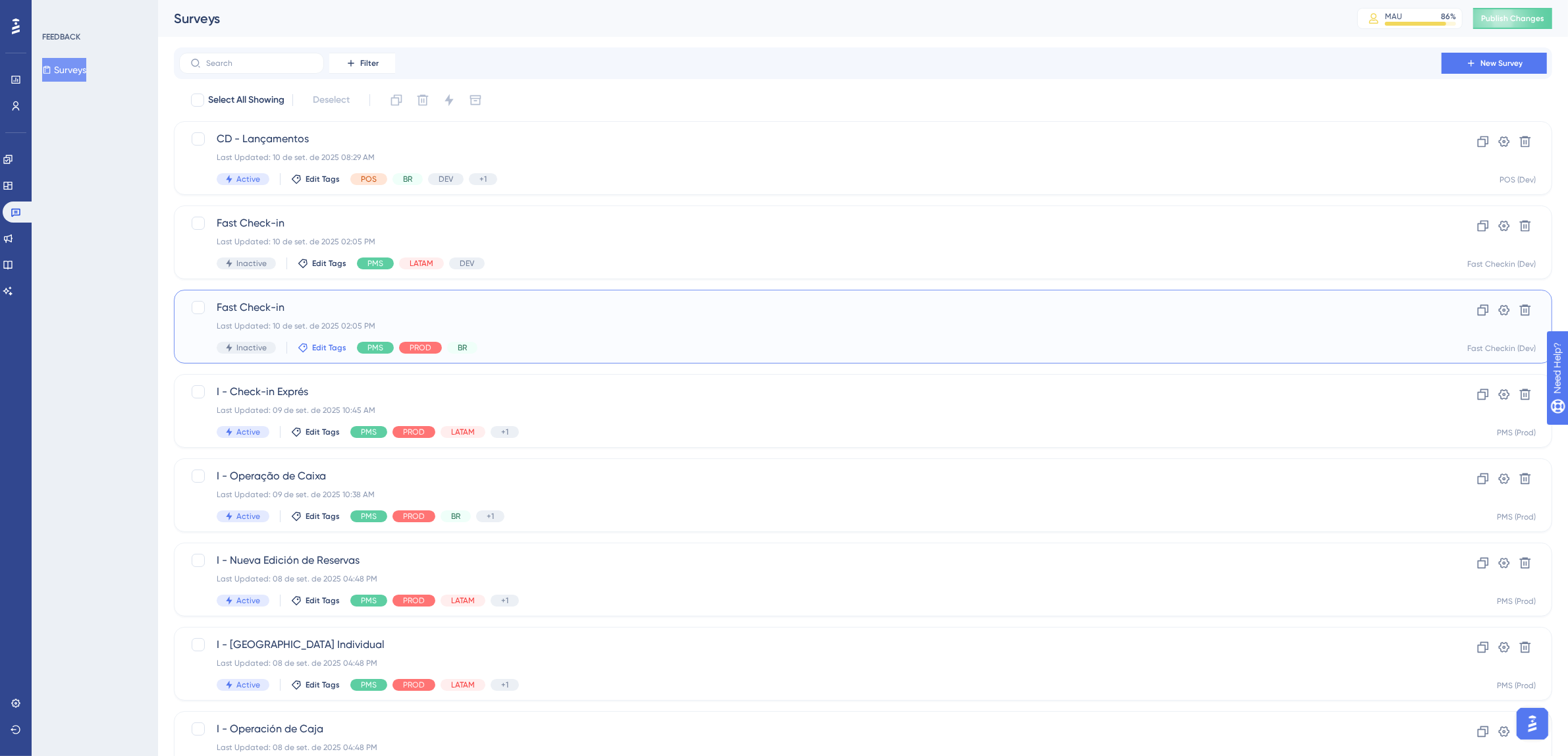
click at [321, 344] on span "Edit Tags" at bounding box center [329, 348] width 34 height 10
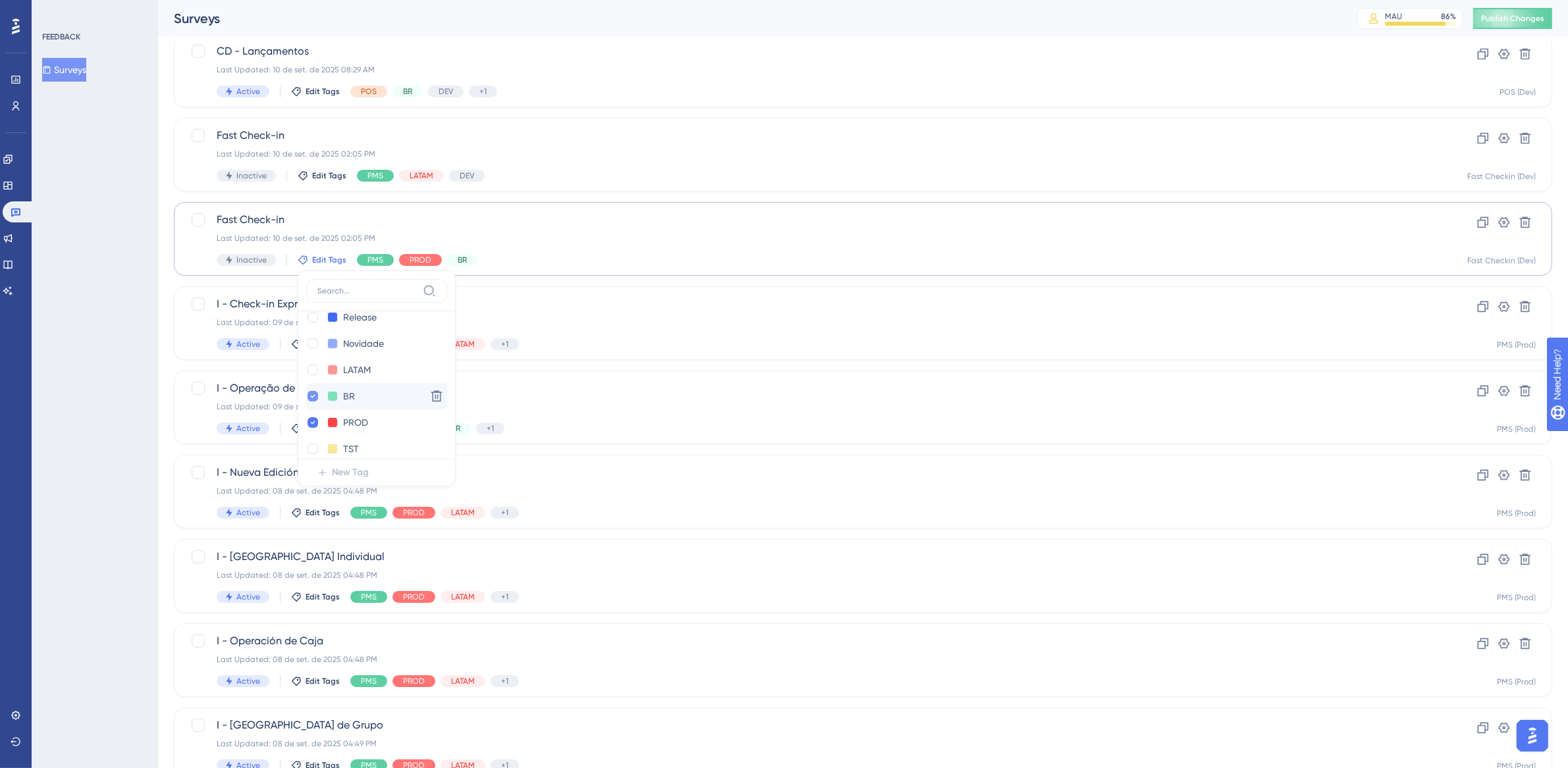
scroll to position [227, 0]
click at [312, 421] on icon at bounding box center [313, 421] width 4 height 3
checkbox input "false"
click at [314, 356] on div at bounding box center [313, 356] width 10 height 10
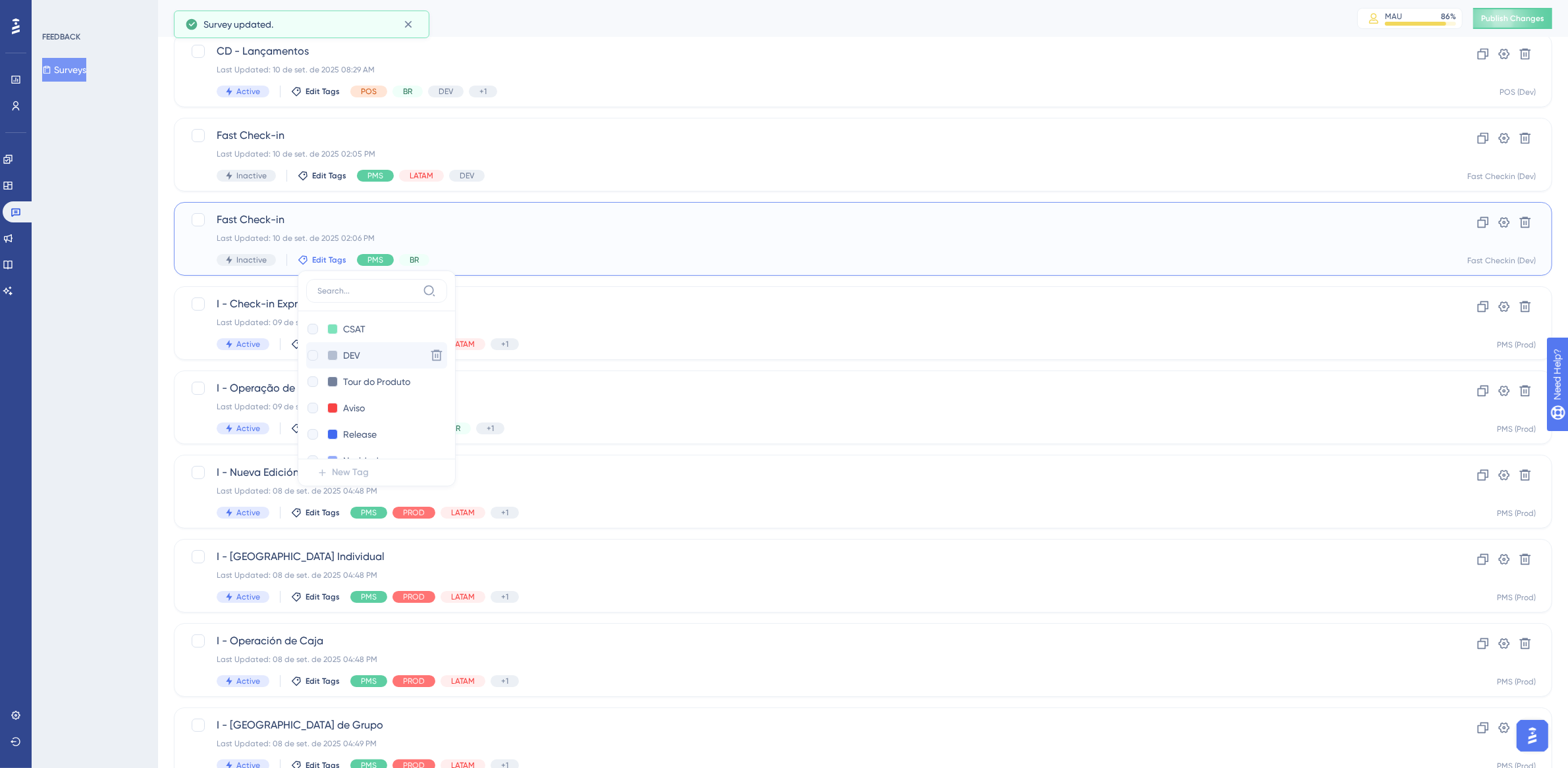
checkbox input "true"
click at [541, 298] on span "I - Check-in Exprés" at bounding box center [810, 303] width 1188 height 16
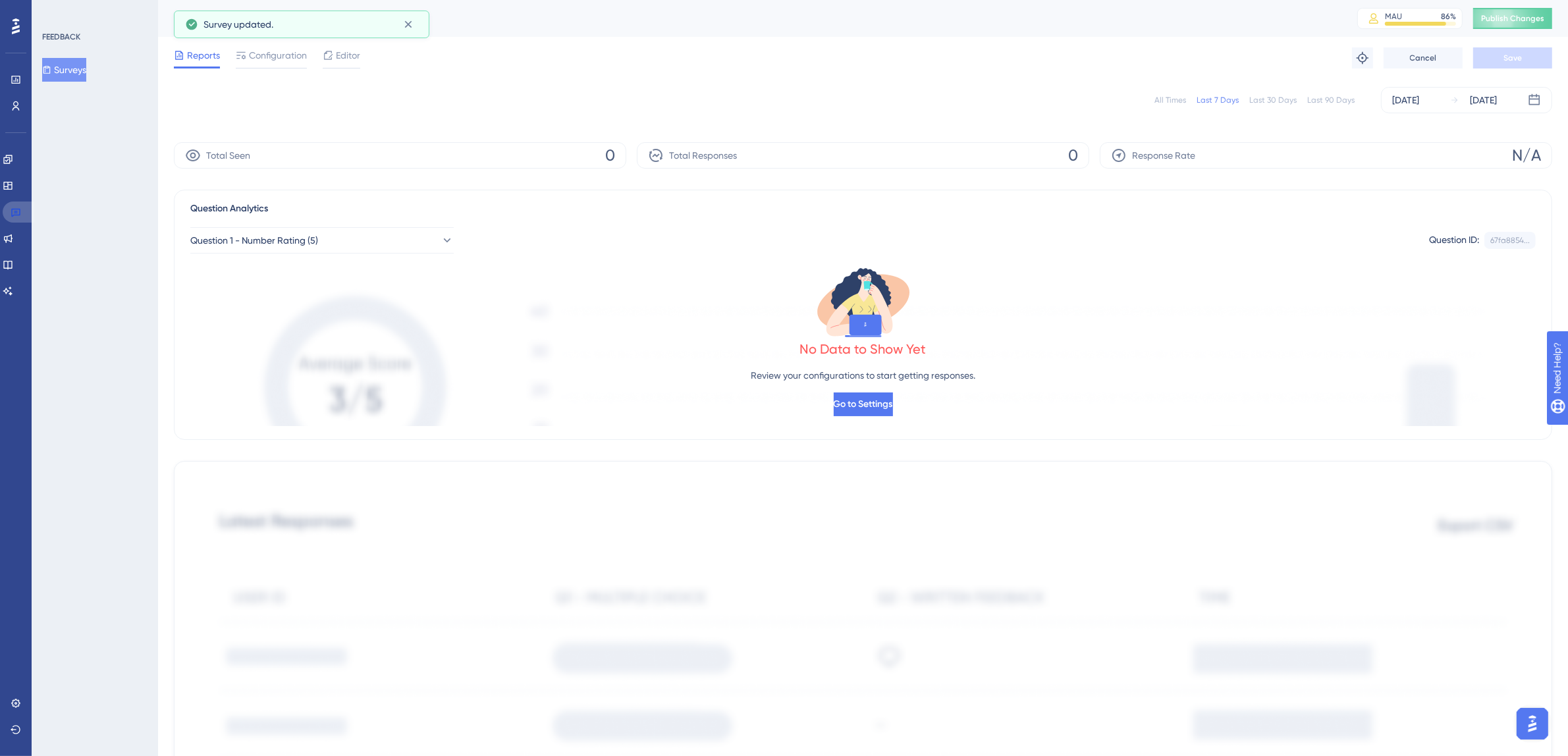
click at [18, 219] on link at bounding box center [19, 212] width 31 height 21
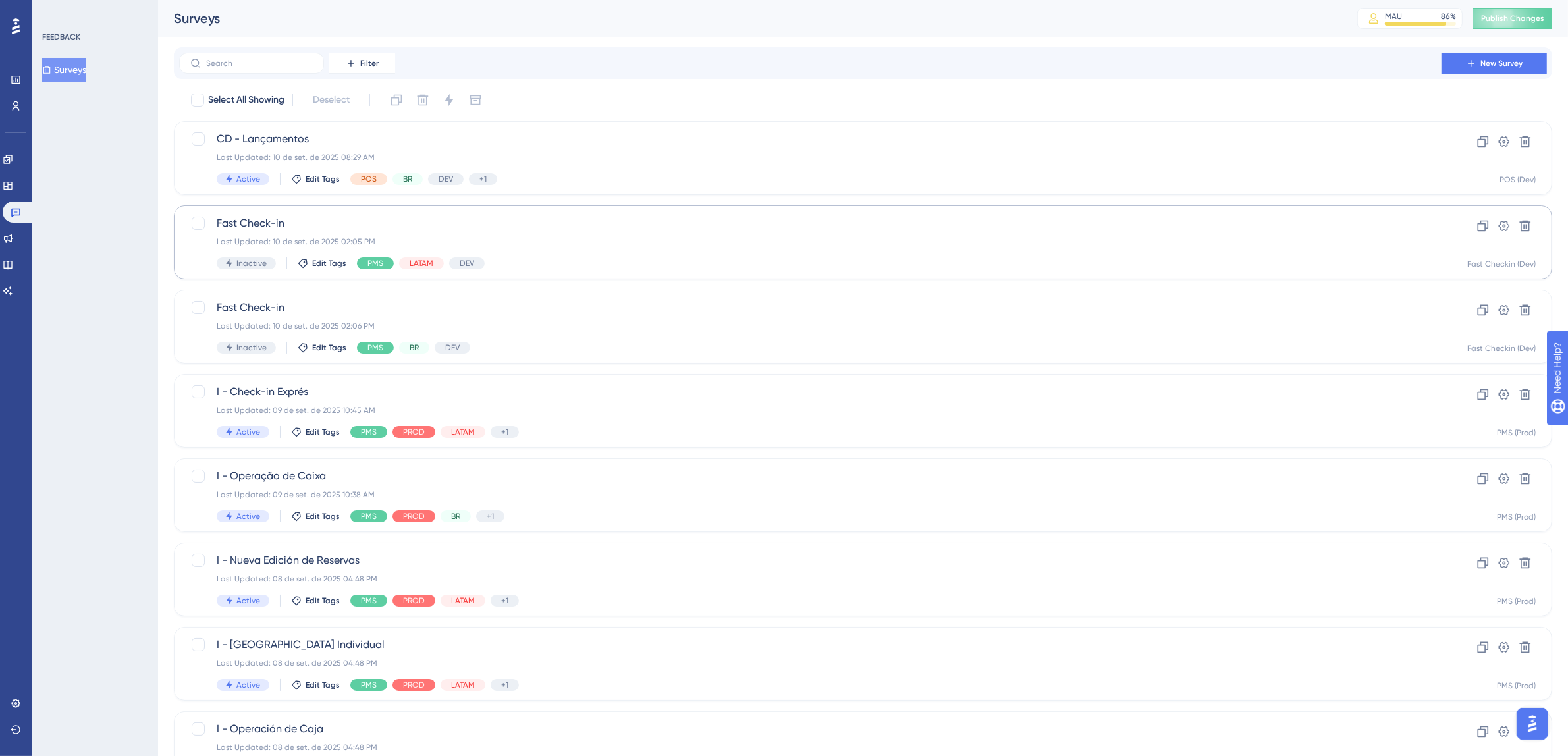
click at [523, 239] on div "Last Updated: 10 de set. de 2025 02:05 PM" at bounding box center [810, 242] width 1188 height 10
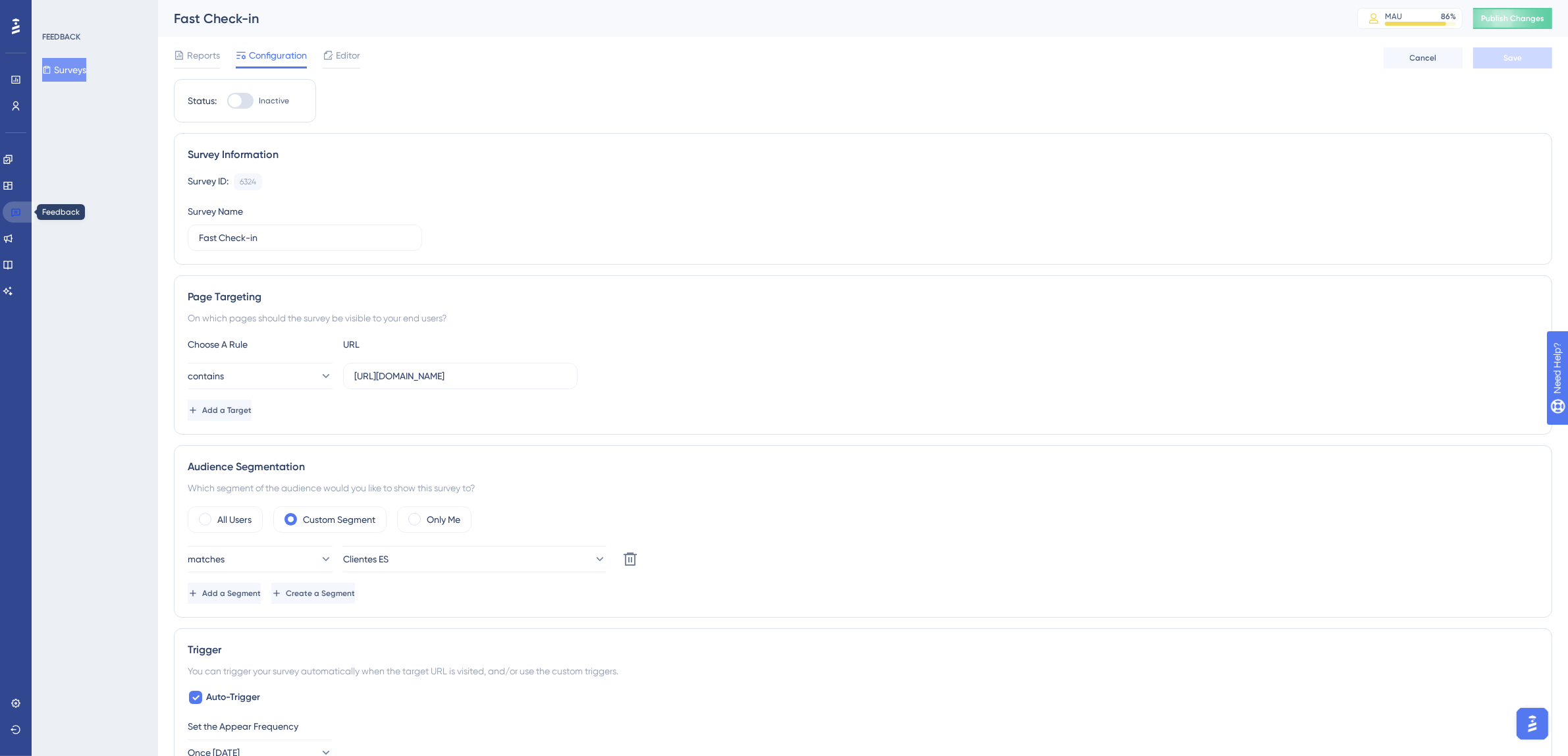
click at [11, 209] on icon at bounding box center [16, 213] width 9 height 8
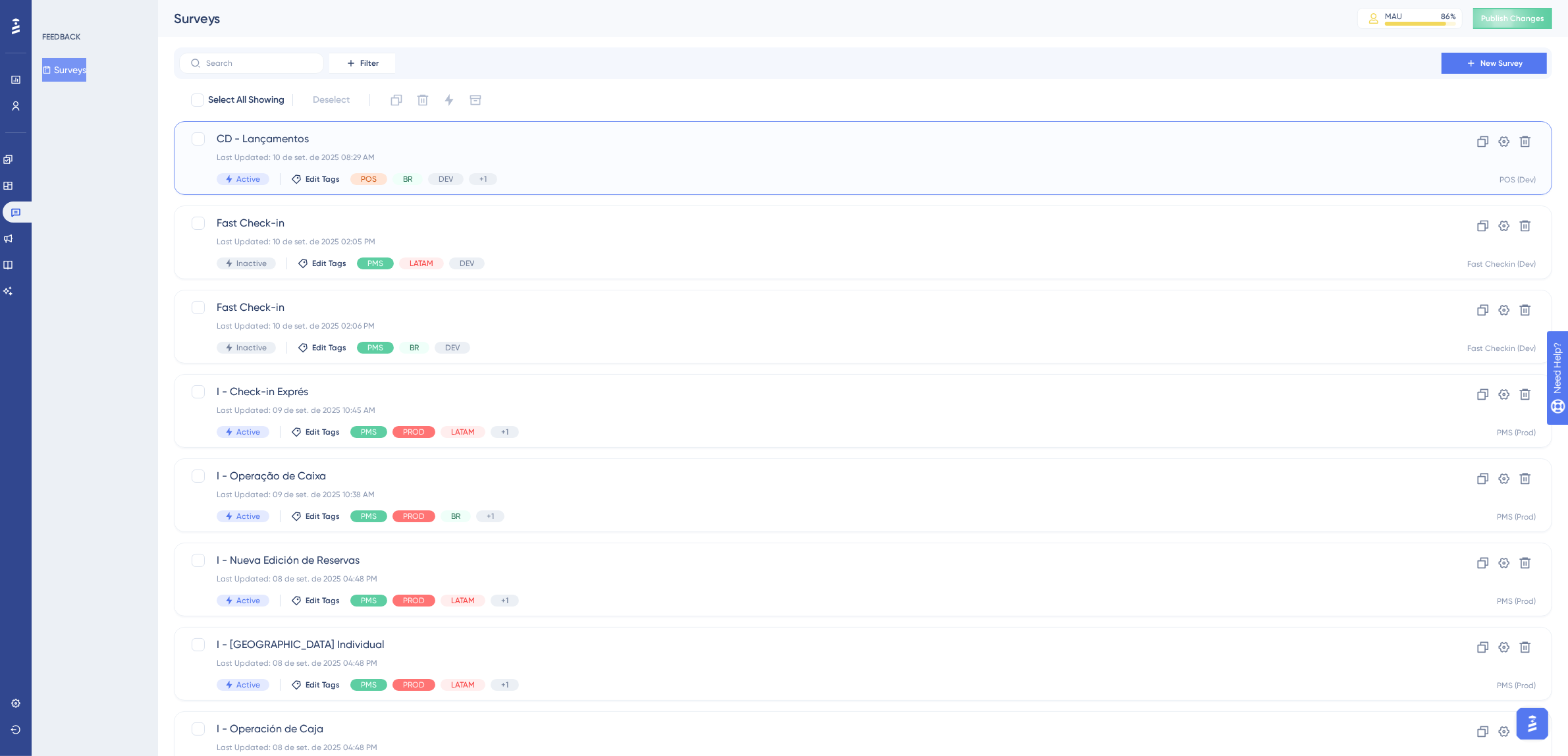
click at [600, 162] on div "Last Updated: 10 de set. de 2025 08:29 AM" at bounding box center [810, 157] width 1188 height 10
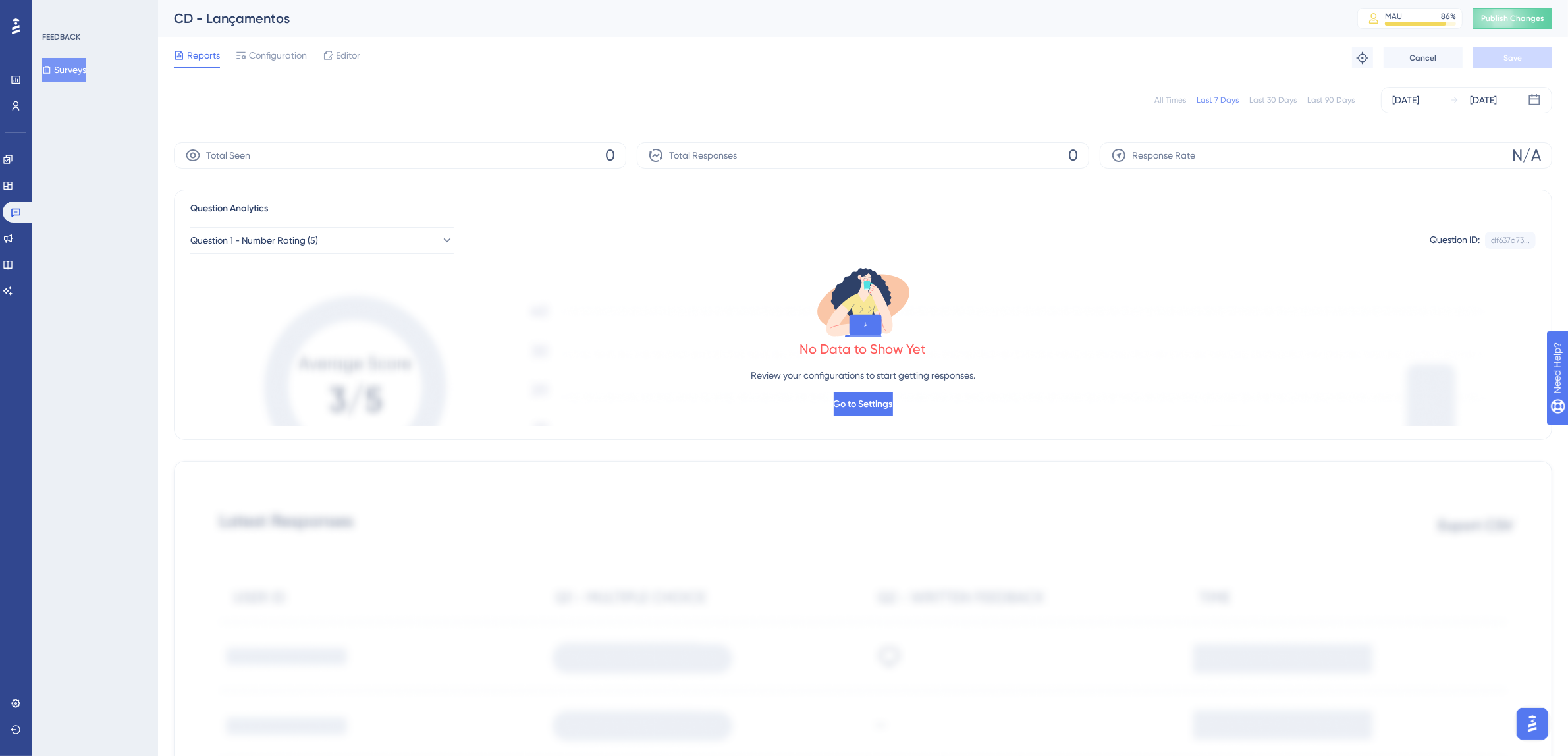
click at [251, 59] on span "Configuration" at bounding box center [278, 55] width 58 height 16
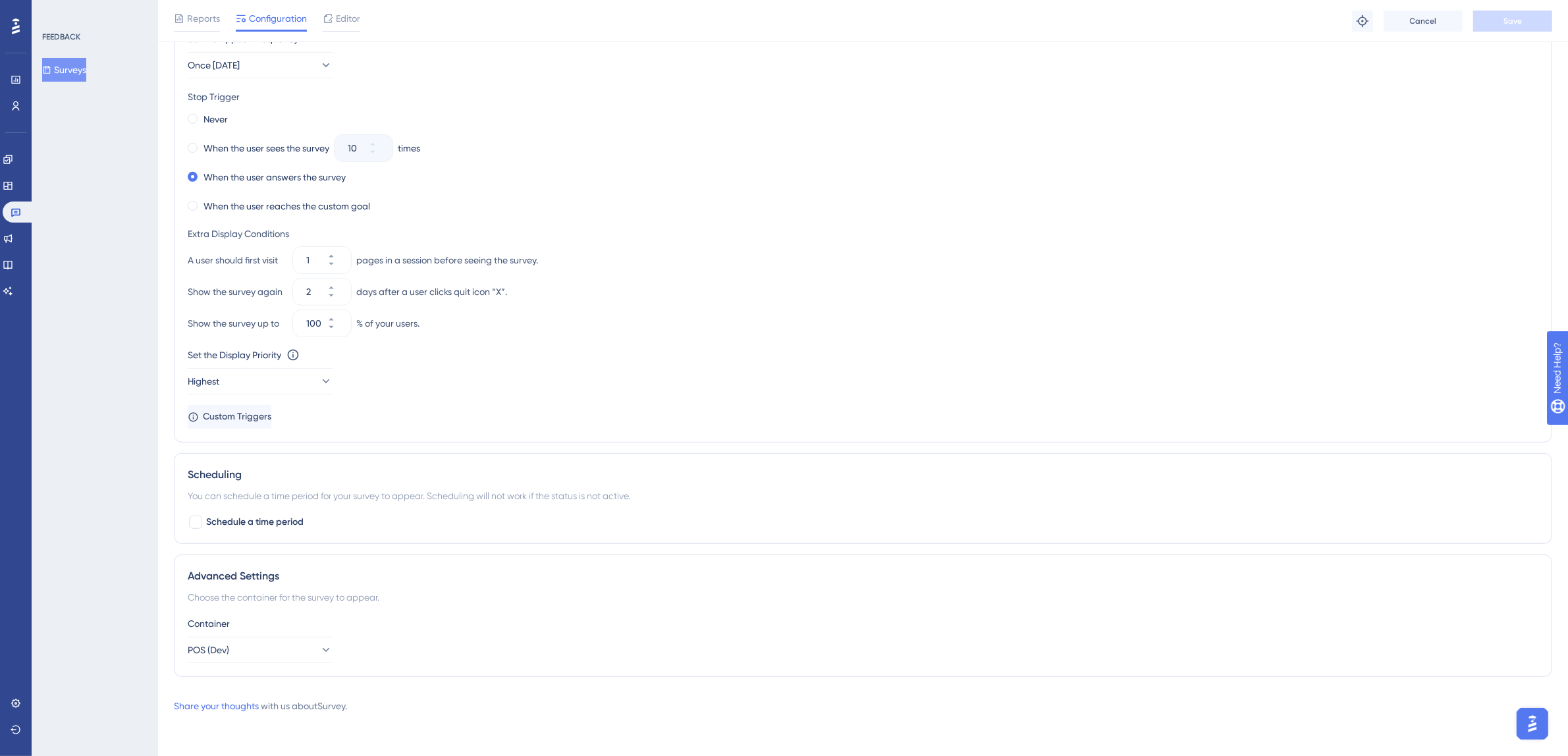
scroll to position [695, 0]
click at [279, 654] on button "POS (Dev)" at bounding box center [260, 650] width 145 height 26
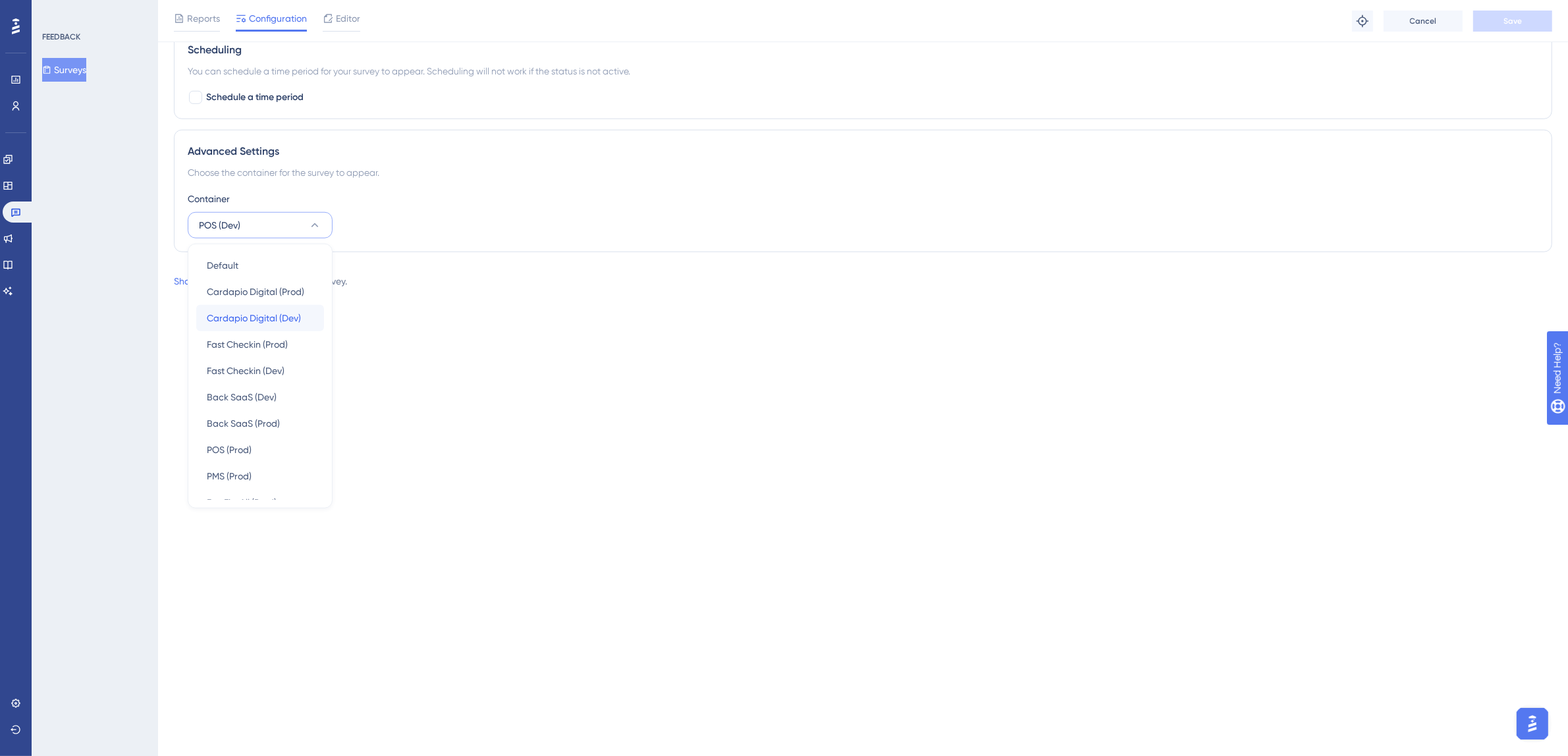
click at [278, 316] on span "Cardapio Digital (Dev)" at bounding box center [254, 318] width 94 height 16
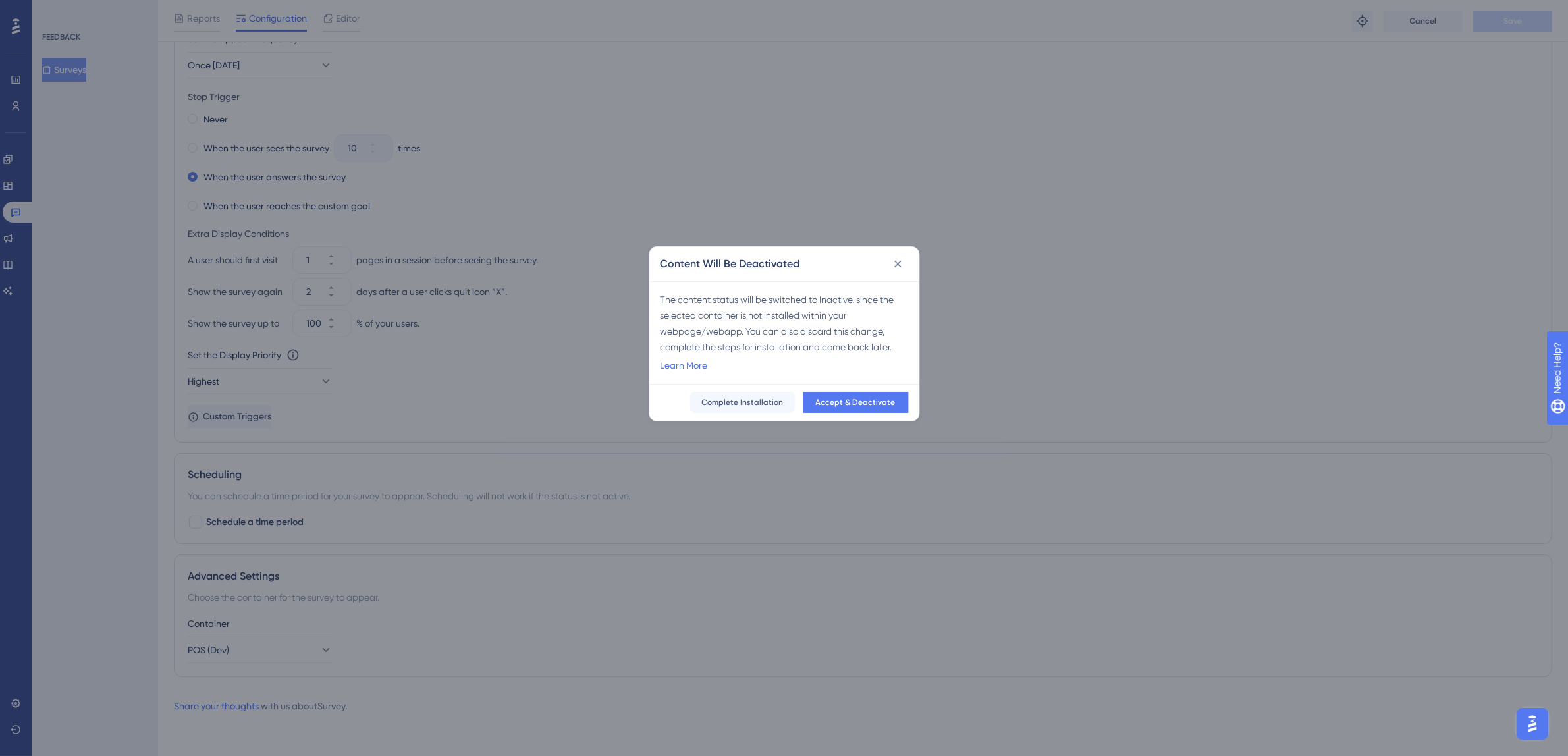
scroll to position [683, 0]
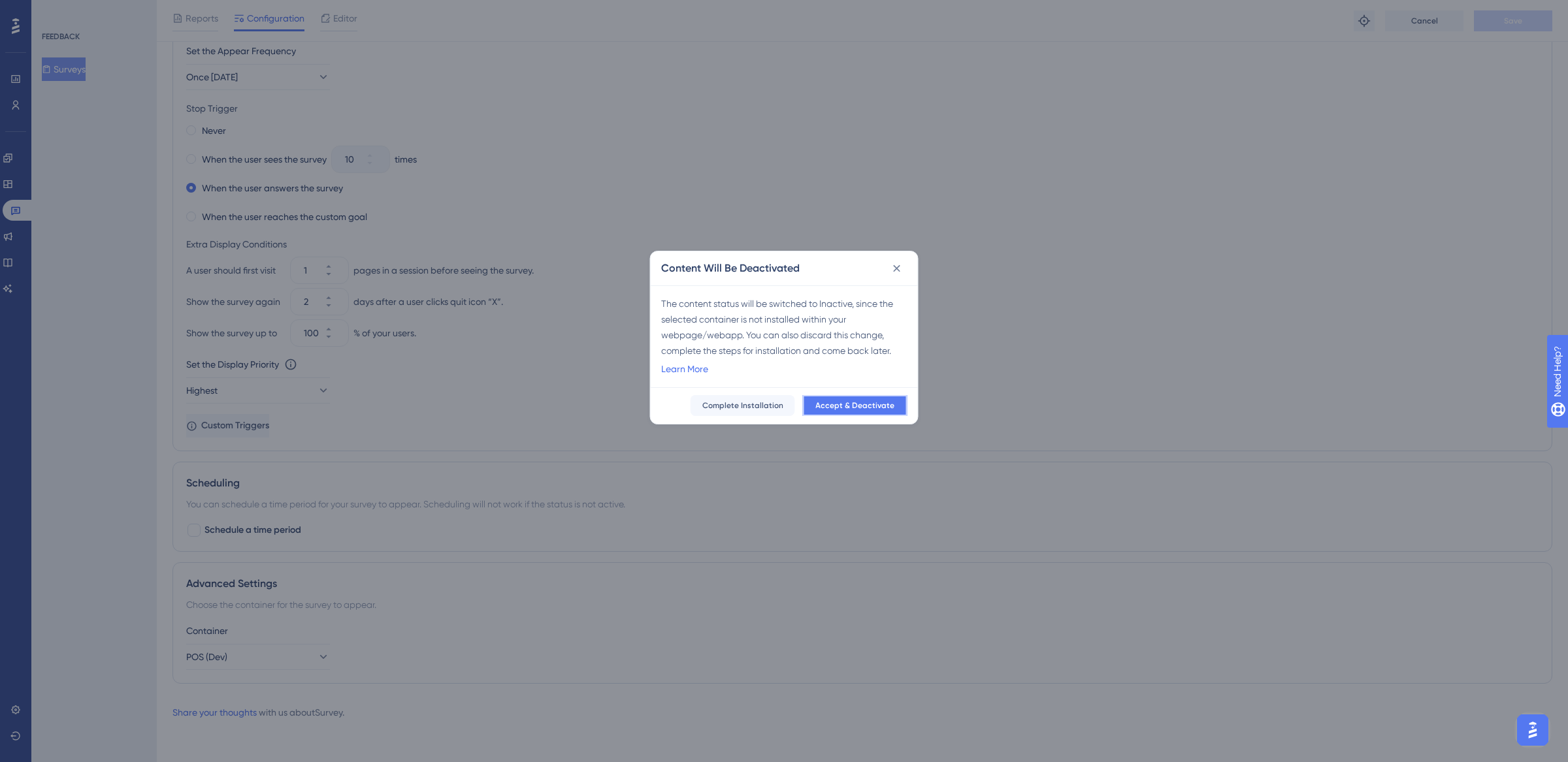
click at [849, 402] on span "Accept & Deactivate" at bounding box center [855, 405] width 79 height 10
checkbox input "false"
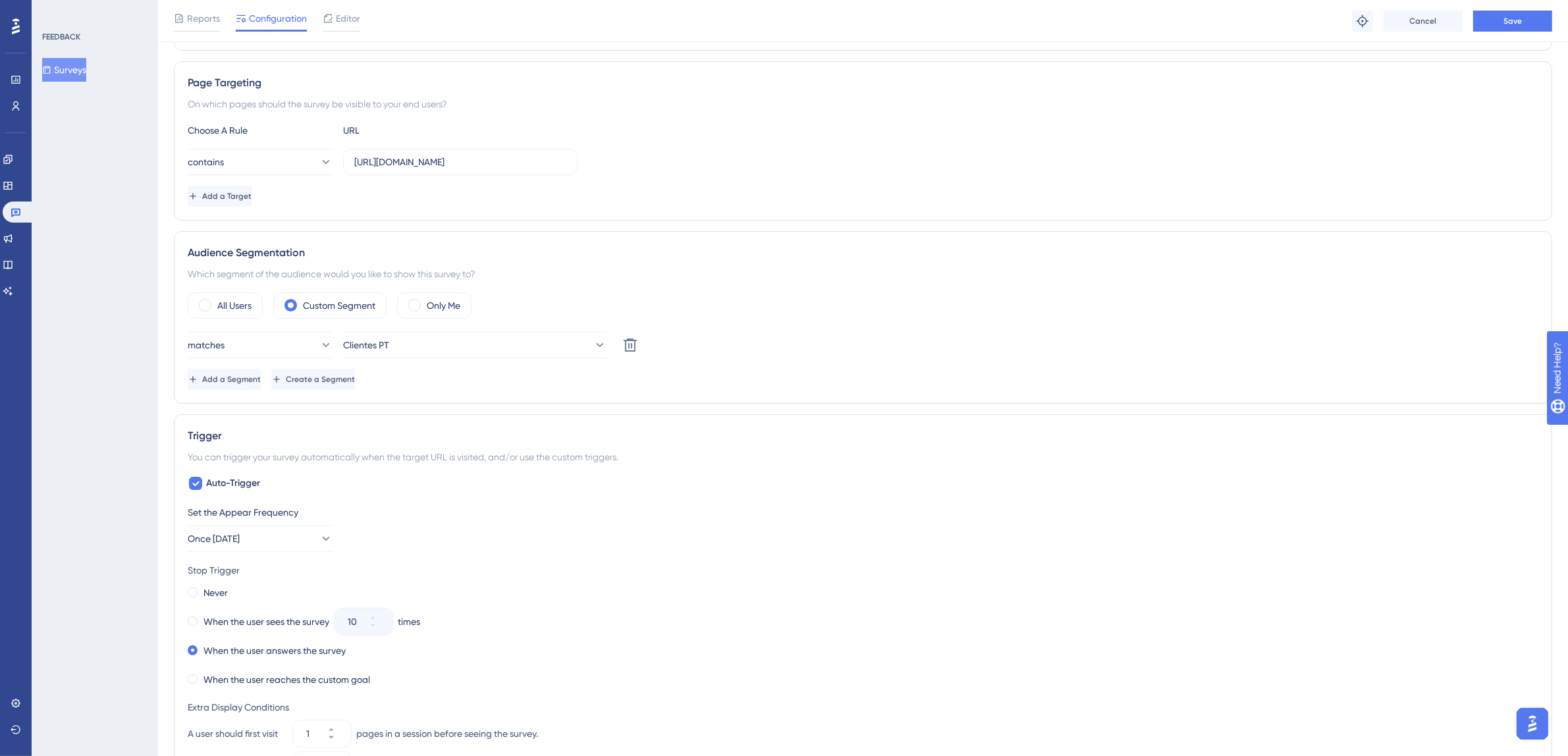
scroll to position [114, 0]
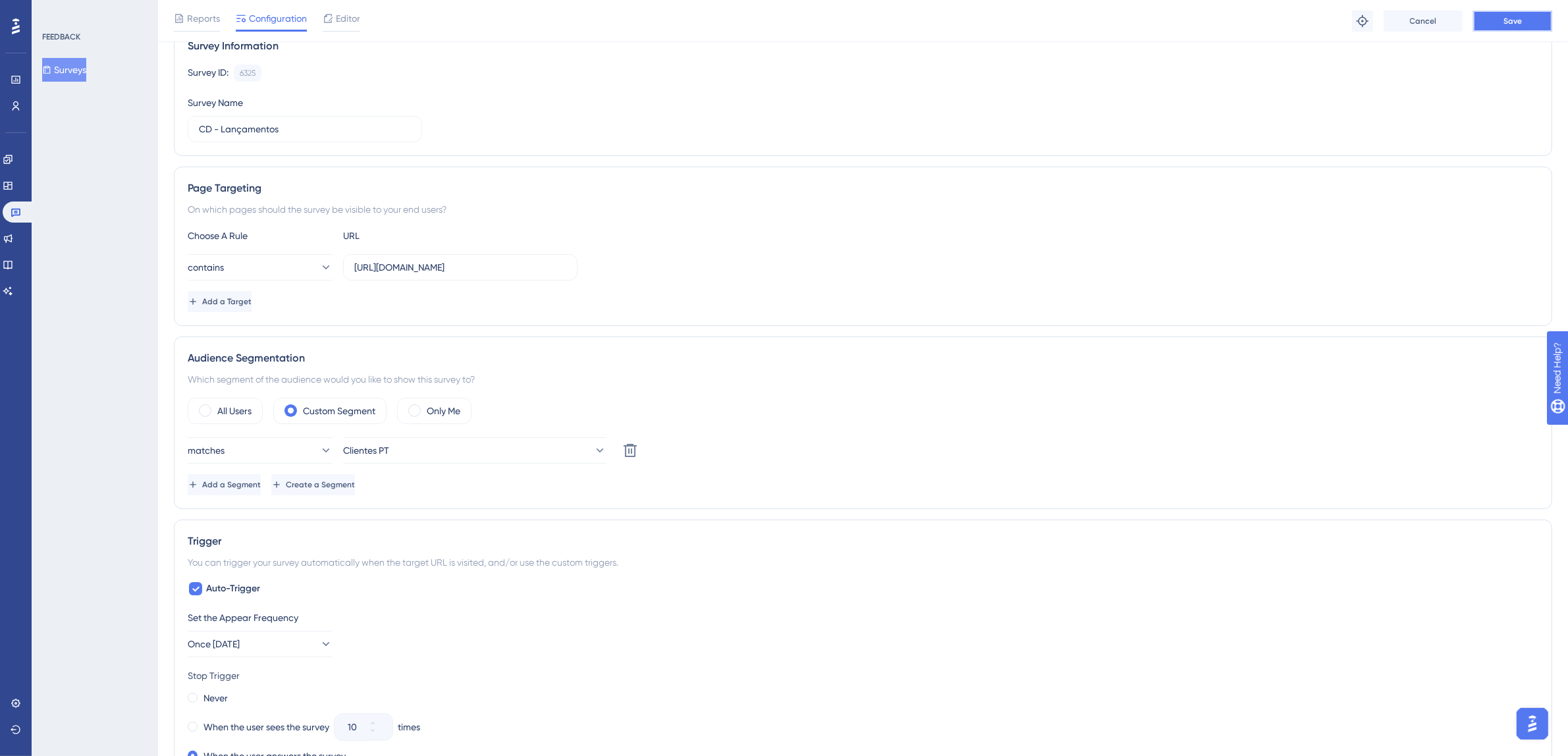
click at [1493, 21] on button "Save" at bounding box center [1513, 21] width 79 height 21
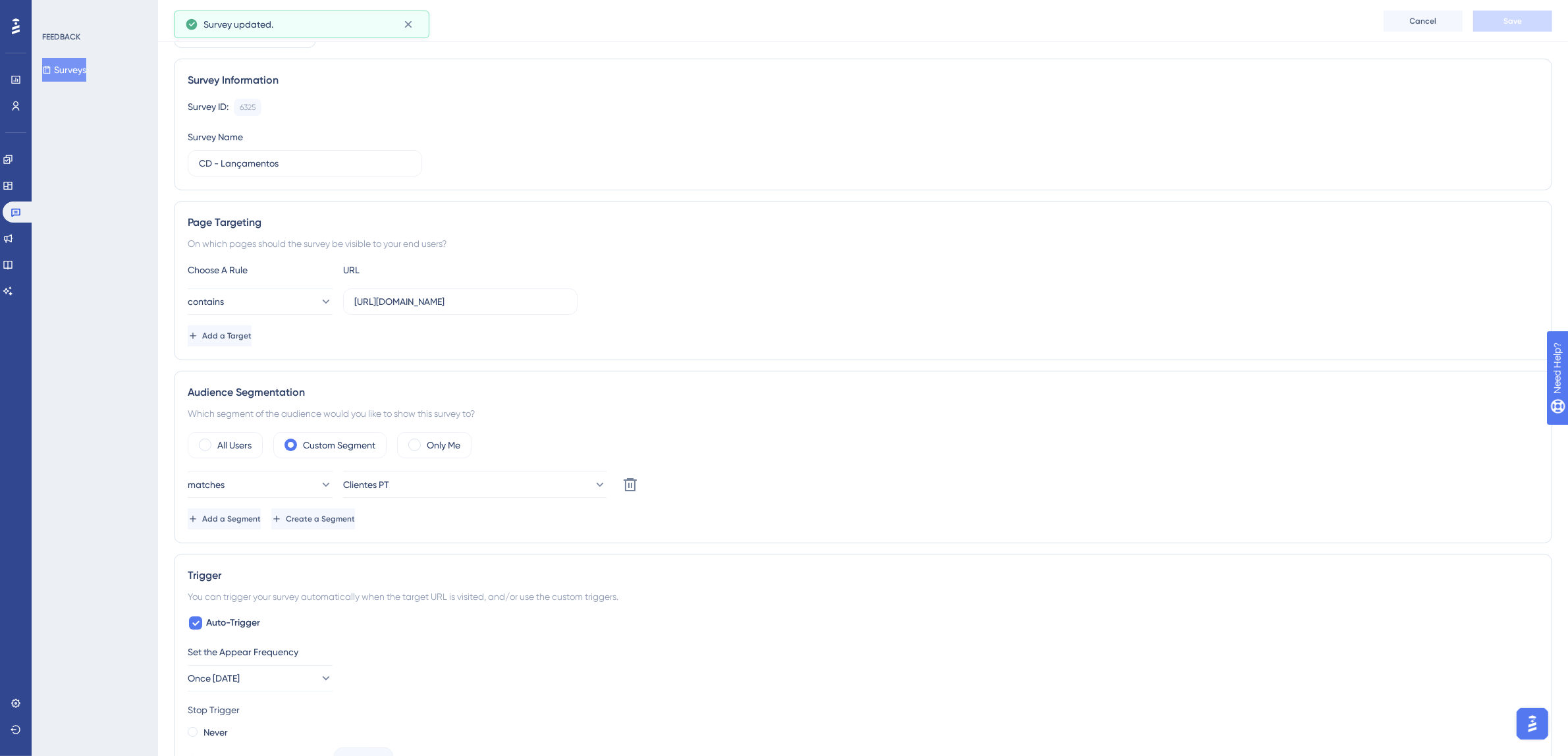
scroll to position [0, 0]
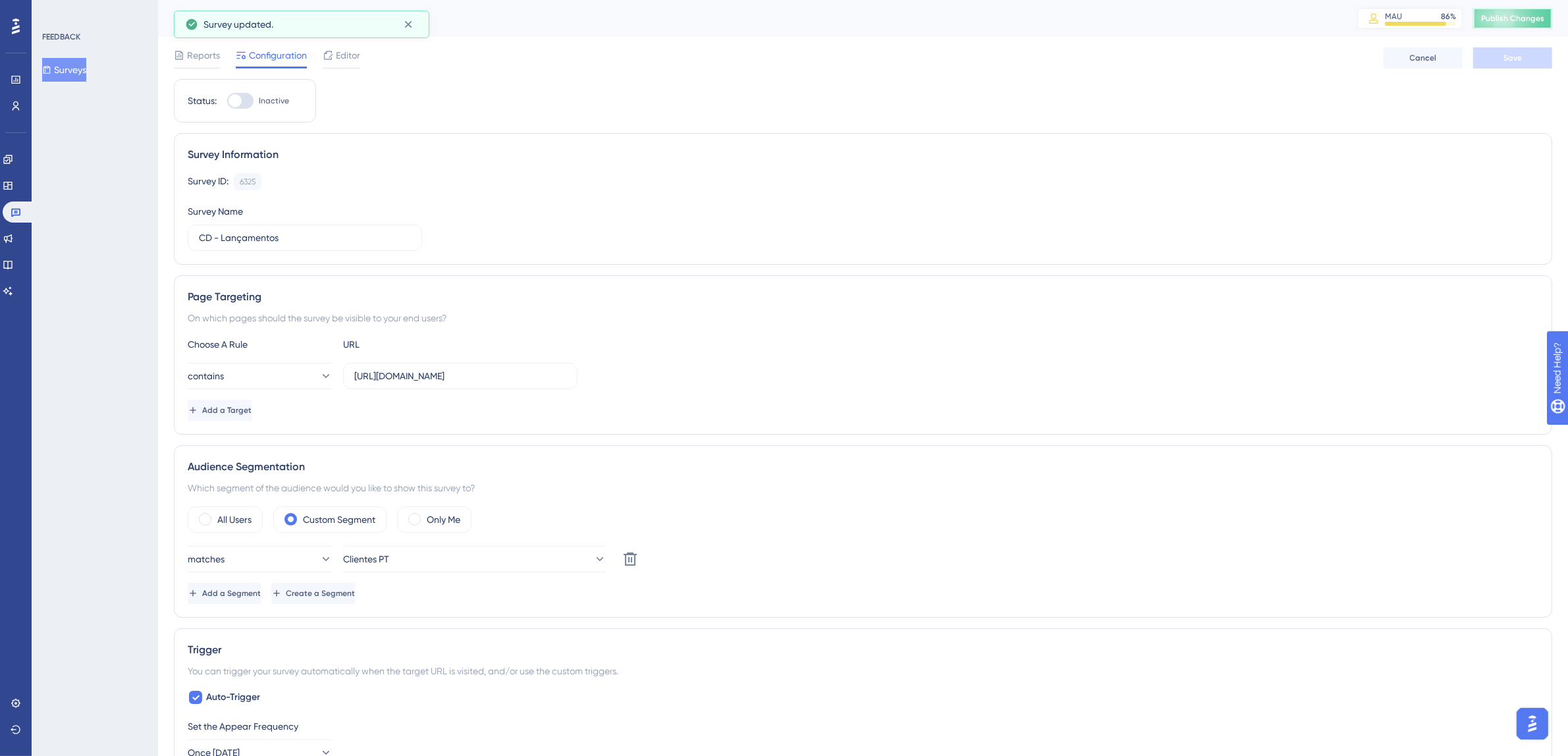
click at [1513, 21] on span "Publish Changes" at bounding box center [1512, 19] width 63 height 10
click at [410, 24] on icon at bounding box center [408, 25] width 13 height 13
click at [13, 211] on icon at bounding box center [16, 212] width 10 height 10
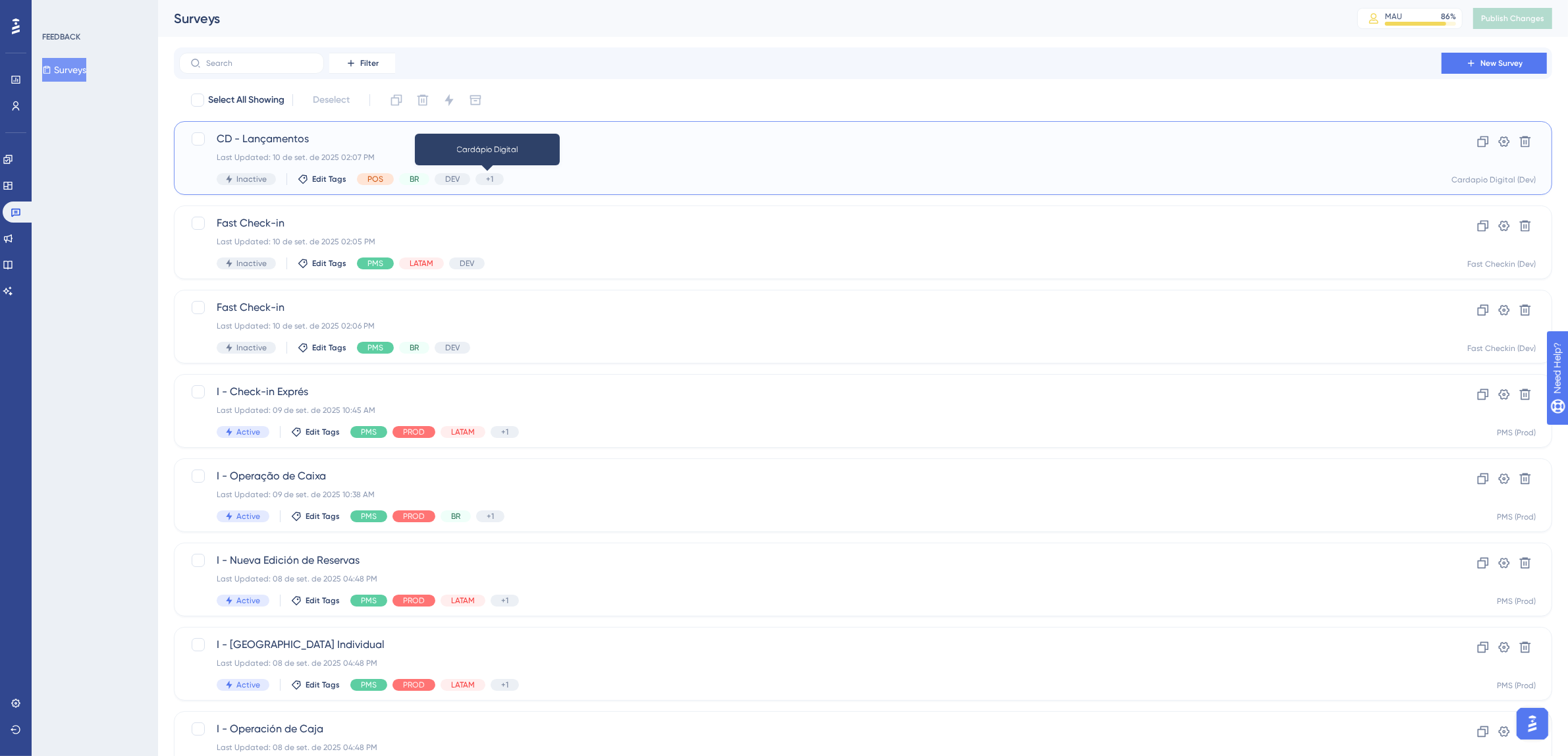
click at [486, 182] on span "+1" at bounding box center [489, 179] width 7 height 10
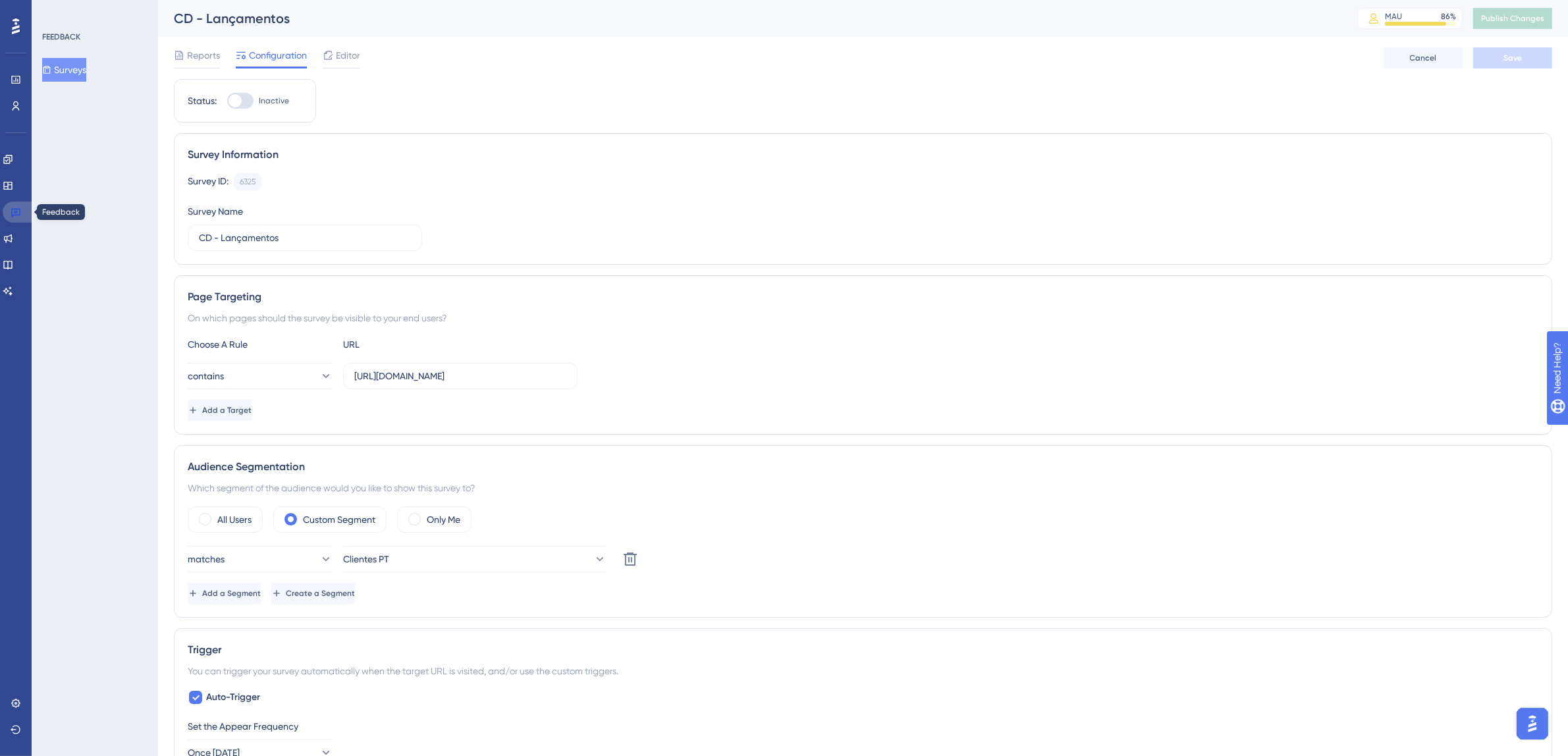
click at [18, 213] on icon at bounding box center [16, 212] width 10 height 10
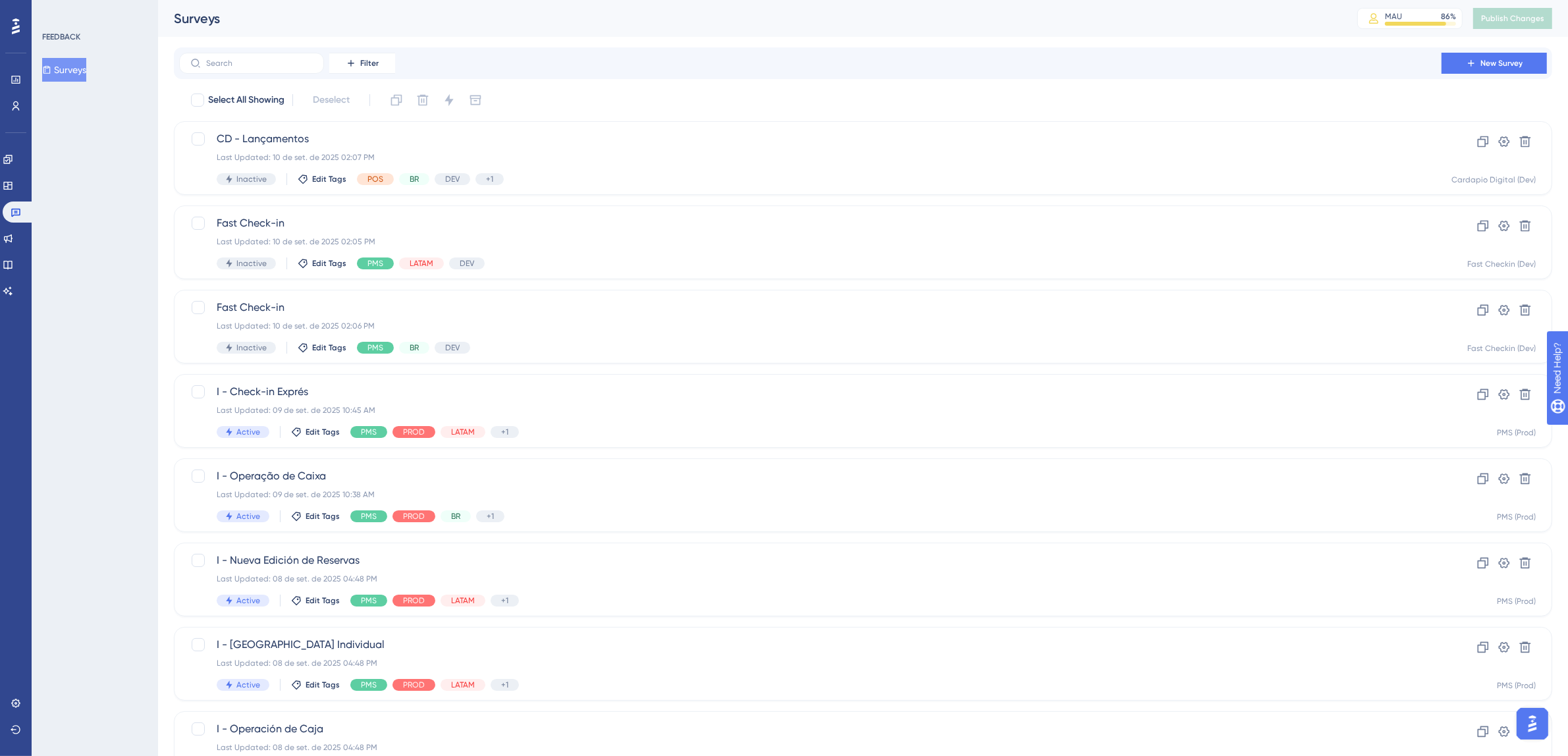
click at [14, 25] on icon at bounding box center [16, 26] width 8 height 17
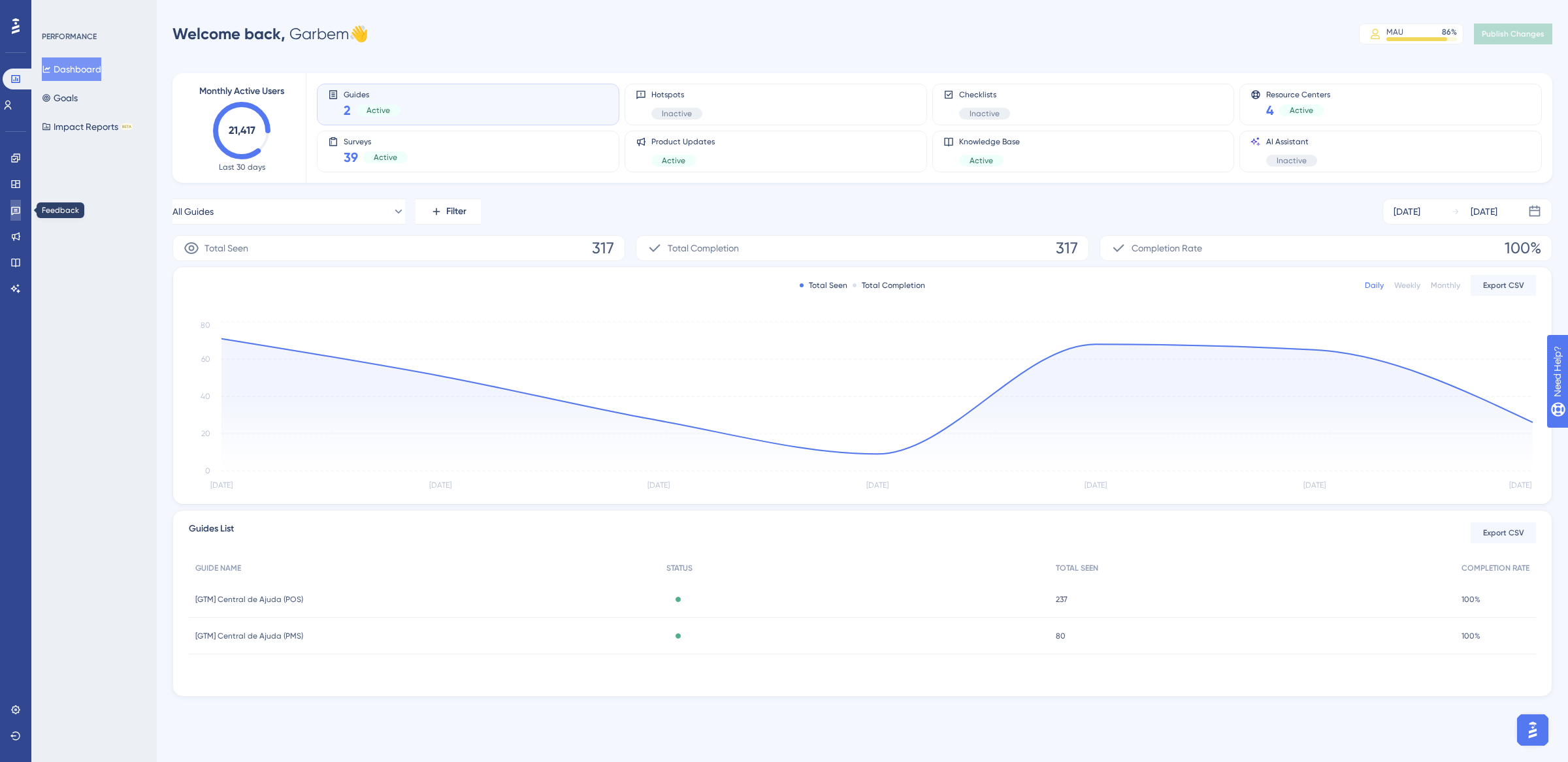
click at [12, 206] on icon at bounding box center [16, 210] width 10 height 10
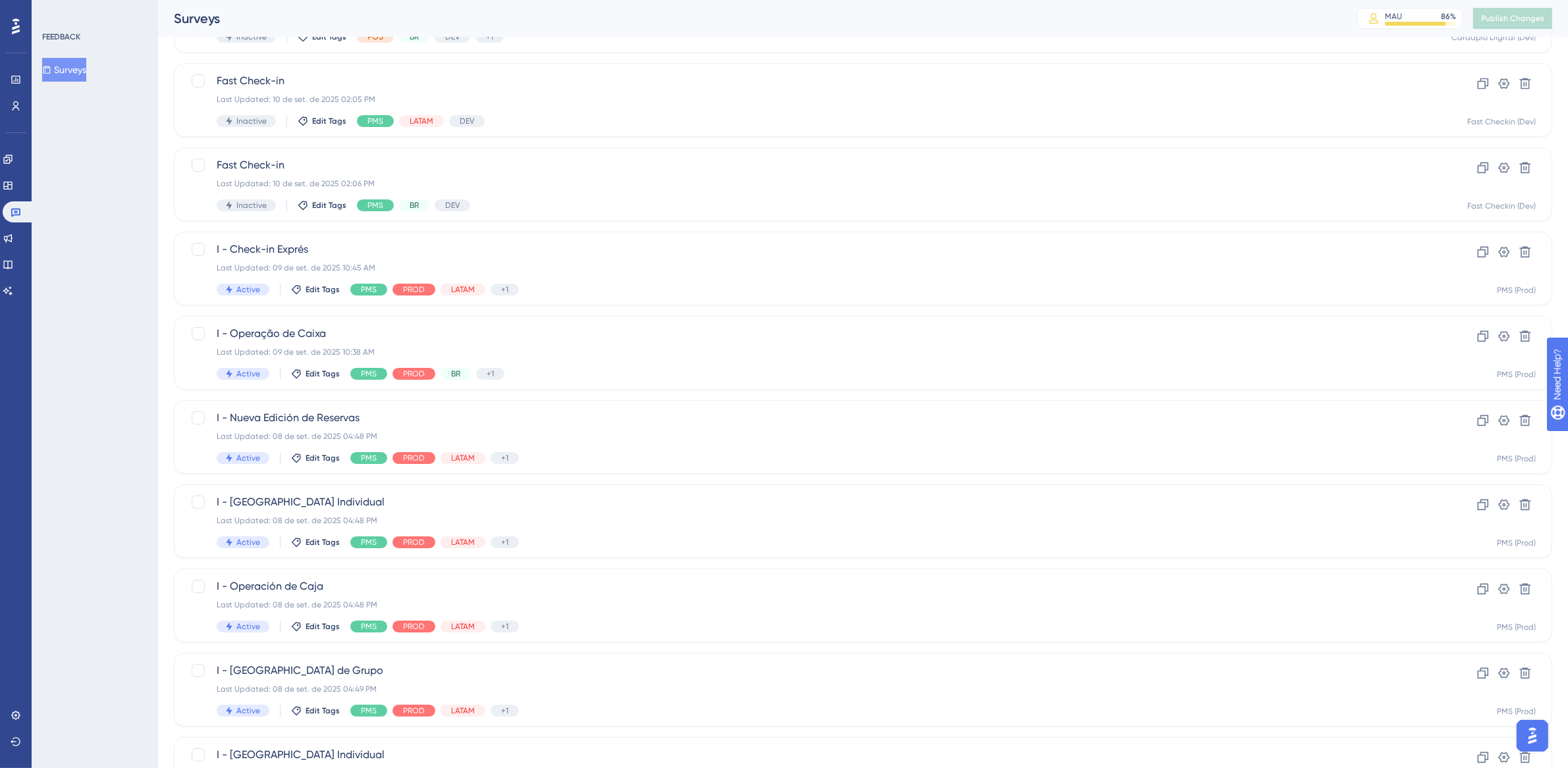
scroll to position [252, 0]
